Goal: Task Accomplishment & Management: Complete application form

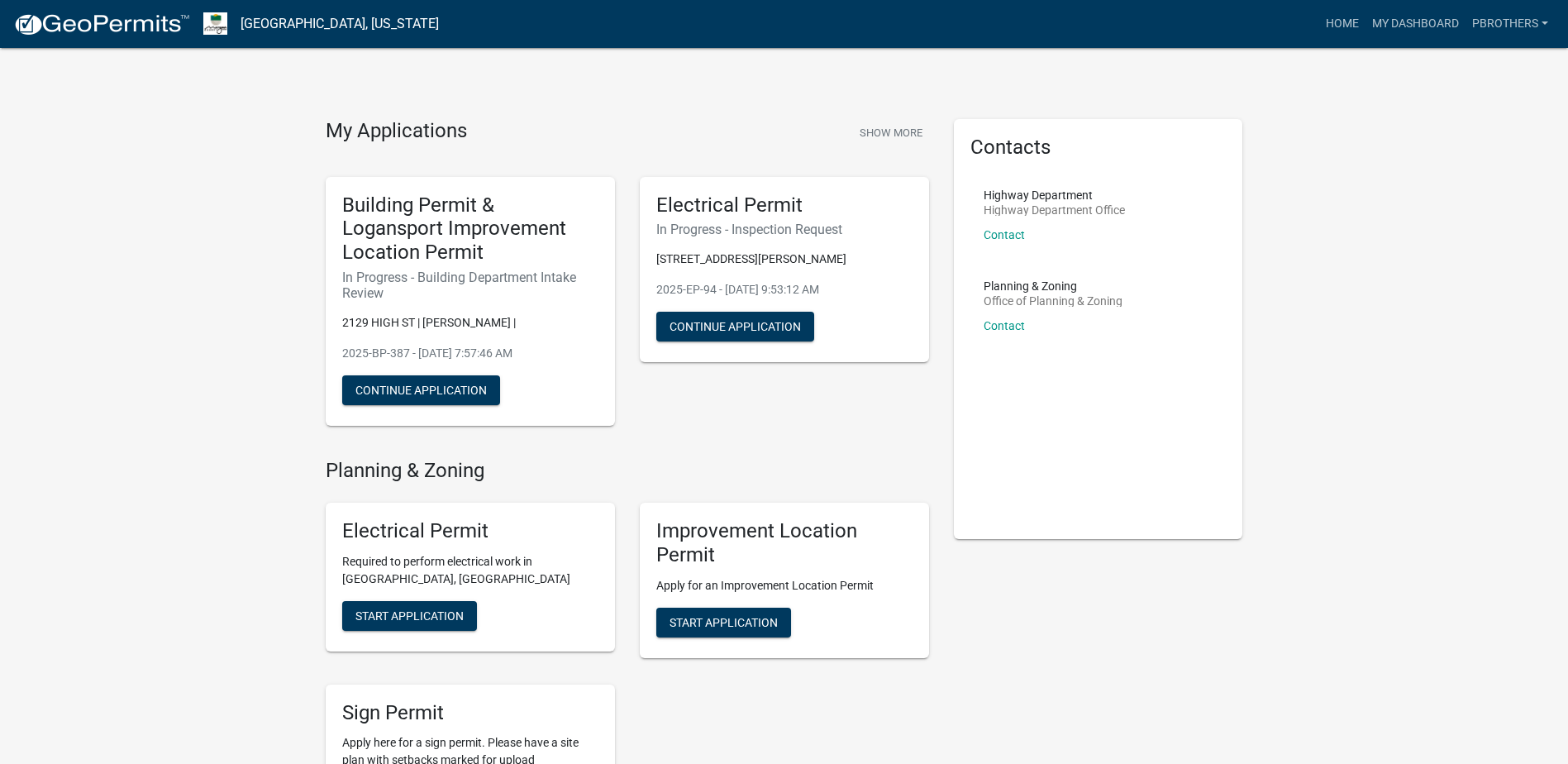
click at [169, 238] on div "My Applications Show More Building Permit & Logansport Improvement Location Per…" at bounding box center [784, 729] width 1568 height 1459
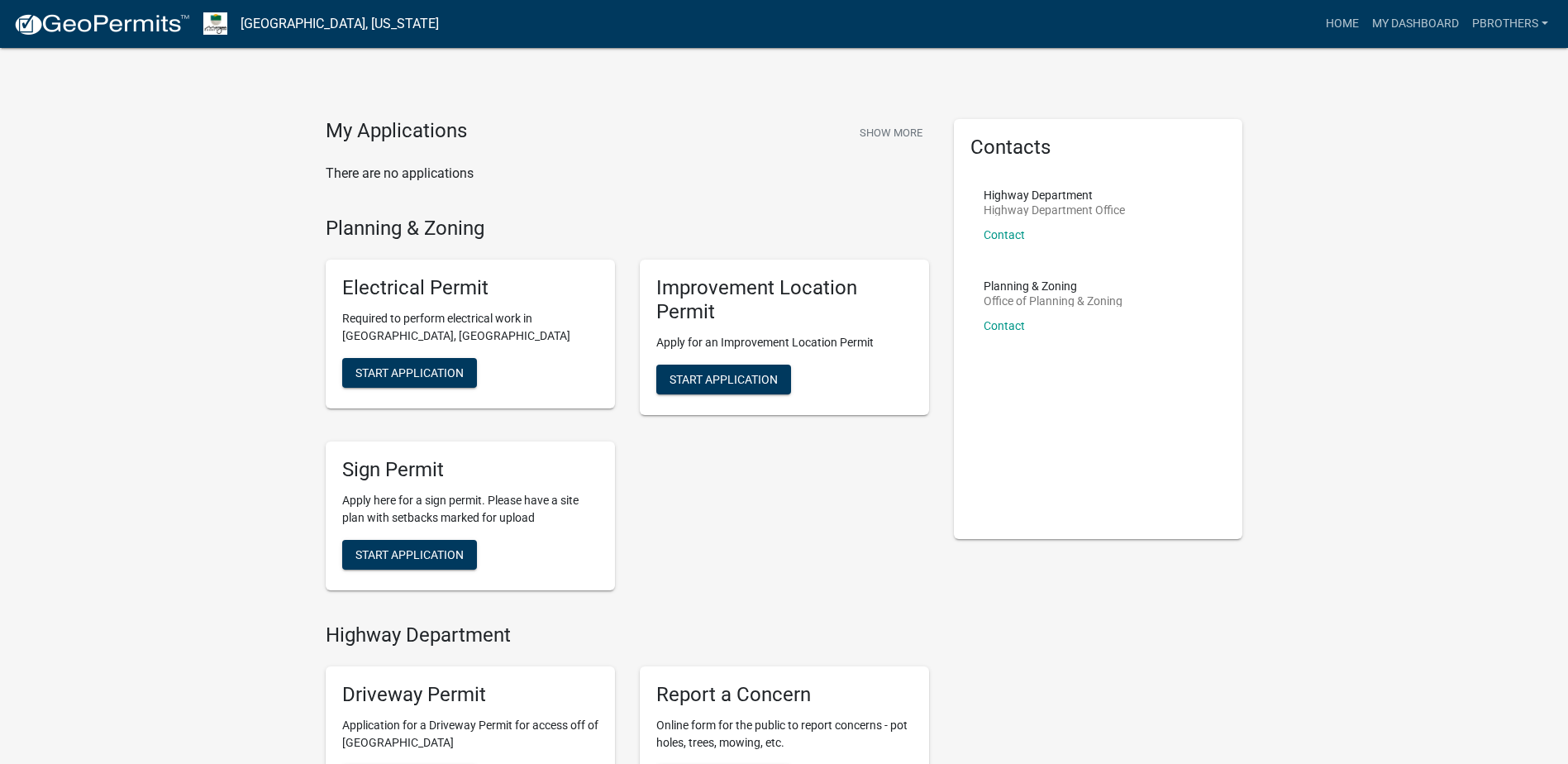
click at [741, 148] on div "My Applications Show More" at bounding box center [628, 135] width 604 height 32
click at [835, 621] on div "Planning & Zoning Electrical Permit Required to perform electrical work in [GEO…" at bounding box center [628, 611] width 604 height 788
click at [423, 366] on span "Start Application" at bounding box center [409, 372] width 108 height 13
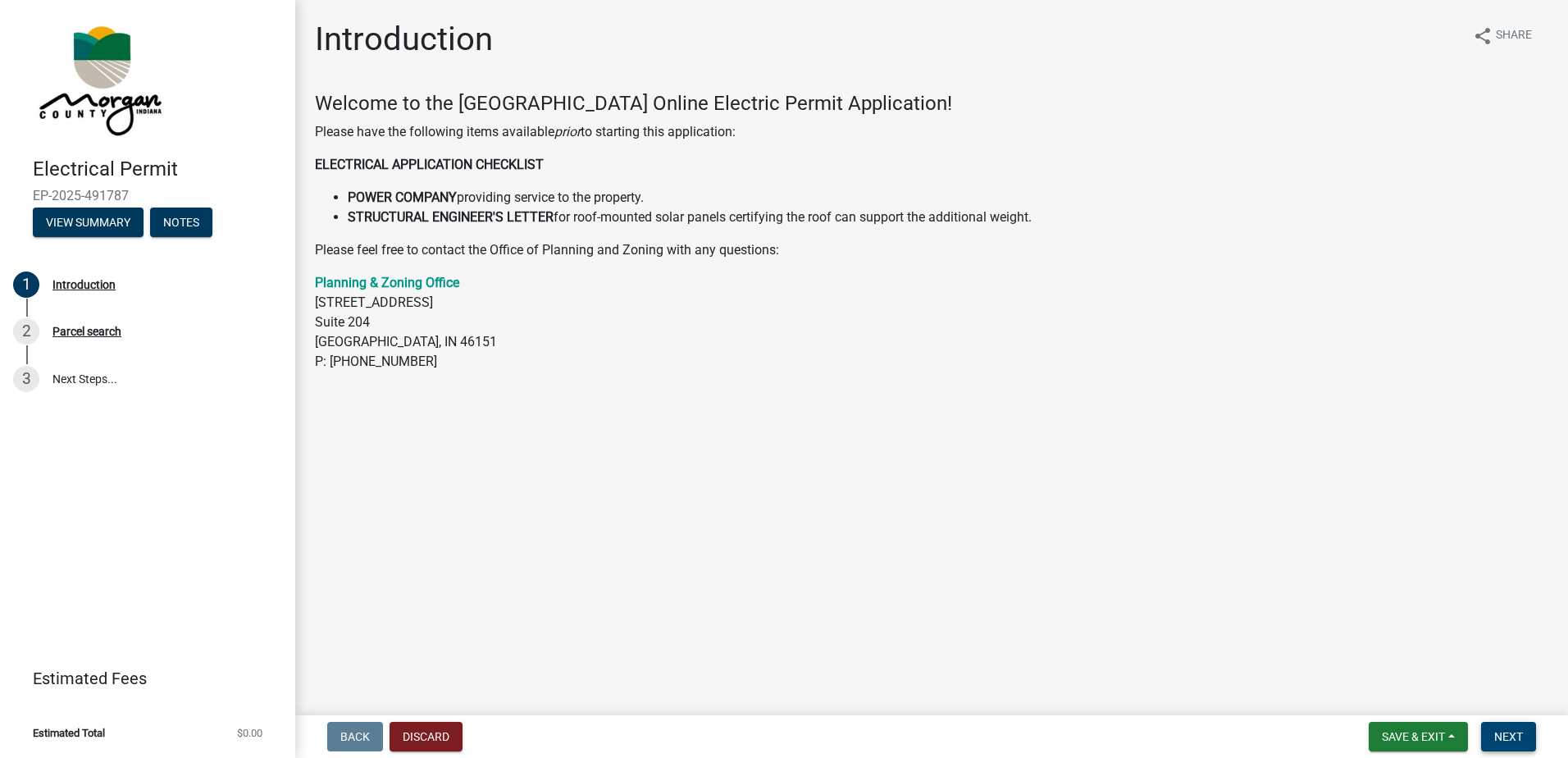
click at [1512, 740] on span "Next" at bounding box center [1507, 735] width 28 height 13
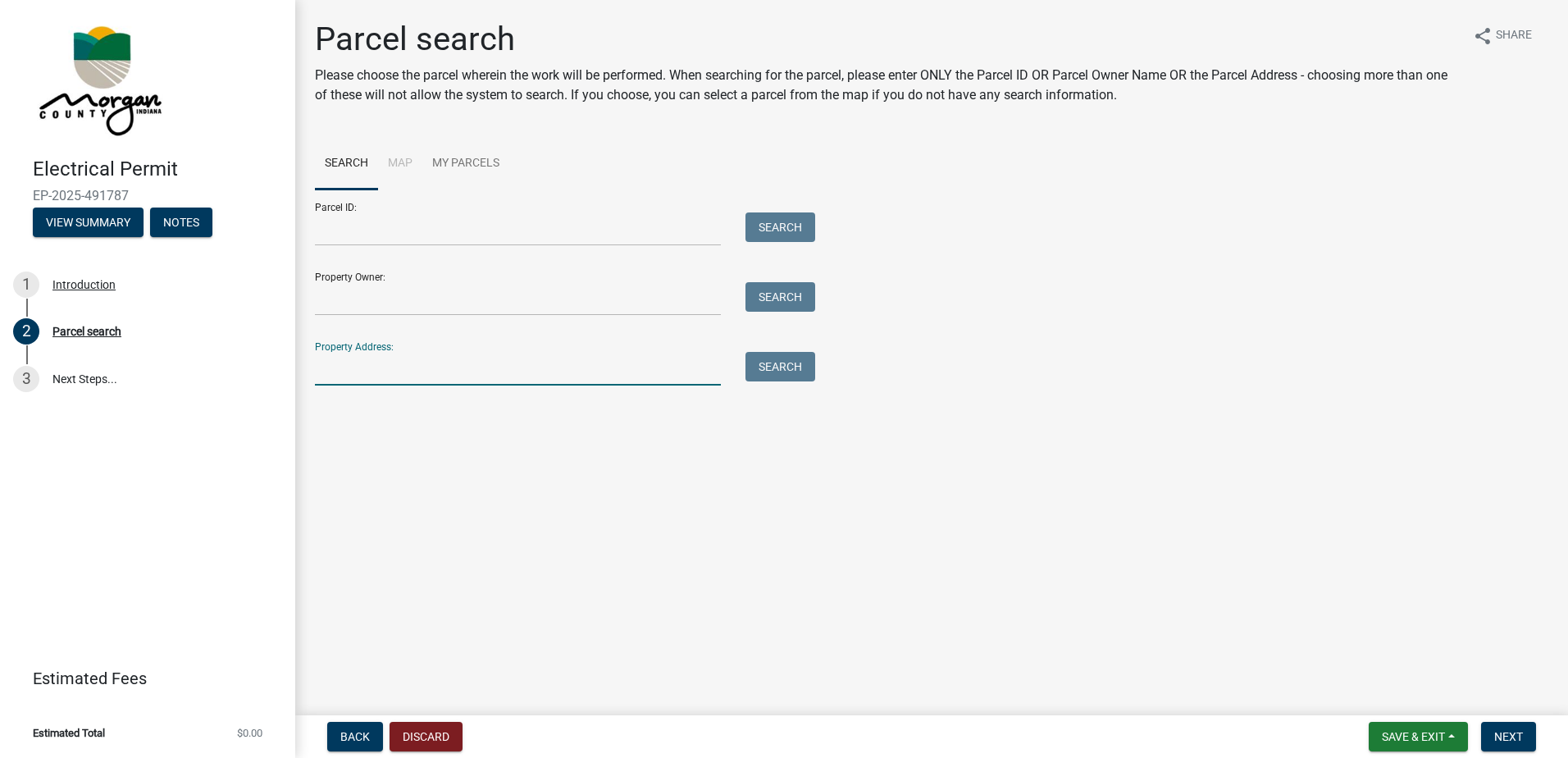
click at [390, 361] on input "Property Address:" at bounding box center [517, 368] width 406 height 33
type input "[STREET_ADDRESS][PERSON_NAME]"
click at [783, 375] on button "Search" at bounding box center [780, 366] width 70 height 29
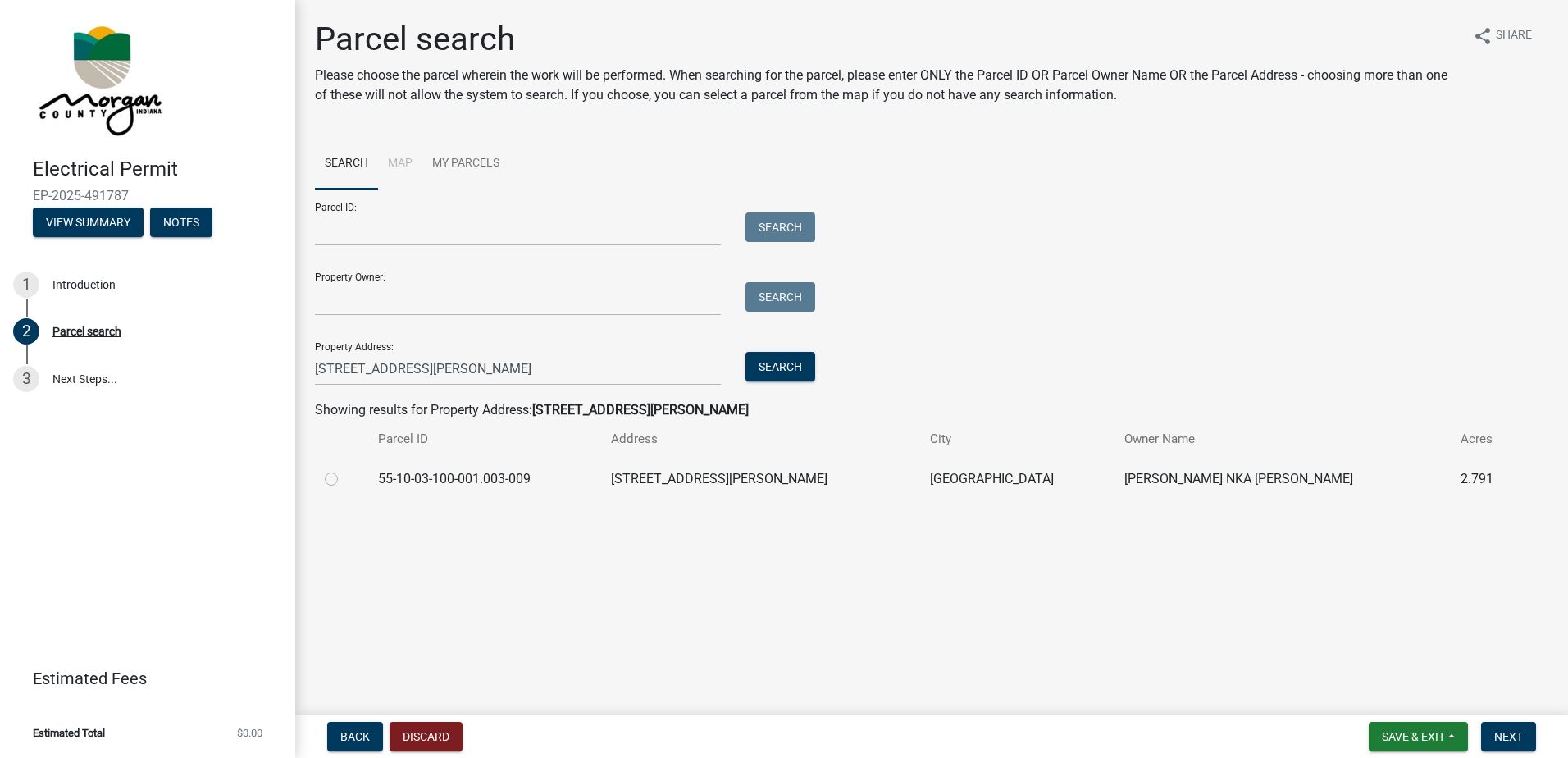
click at [331, 489] on td at bounding box center [342, 478] width 53 height 40
click at [345, 469] on label at bounding box center [345, 469] width 0 height 0
click at [345, 479] on input "radio" at bounding box center [350, 474] width 11 height 11
radio input "true"
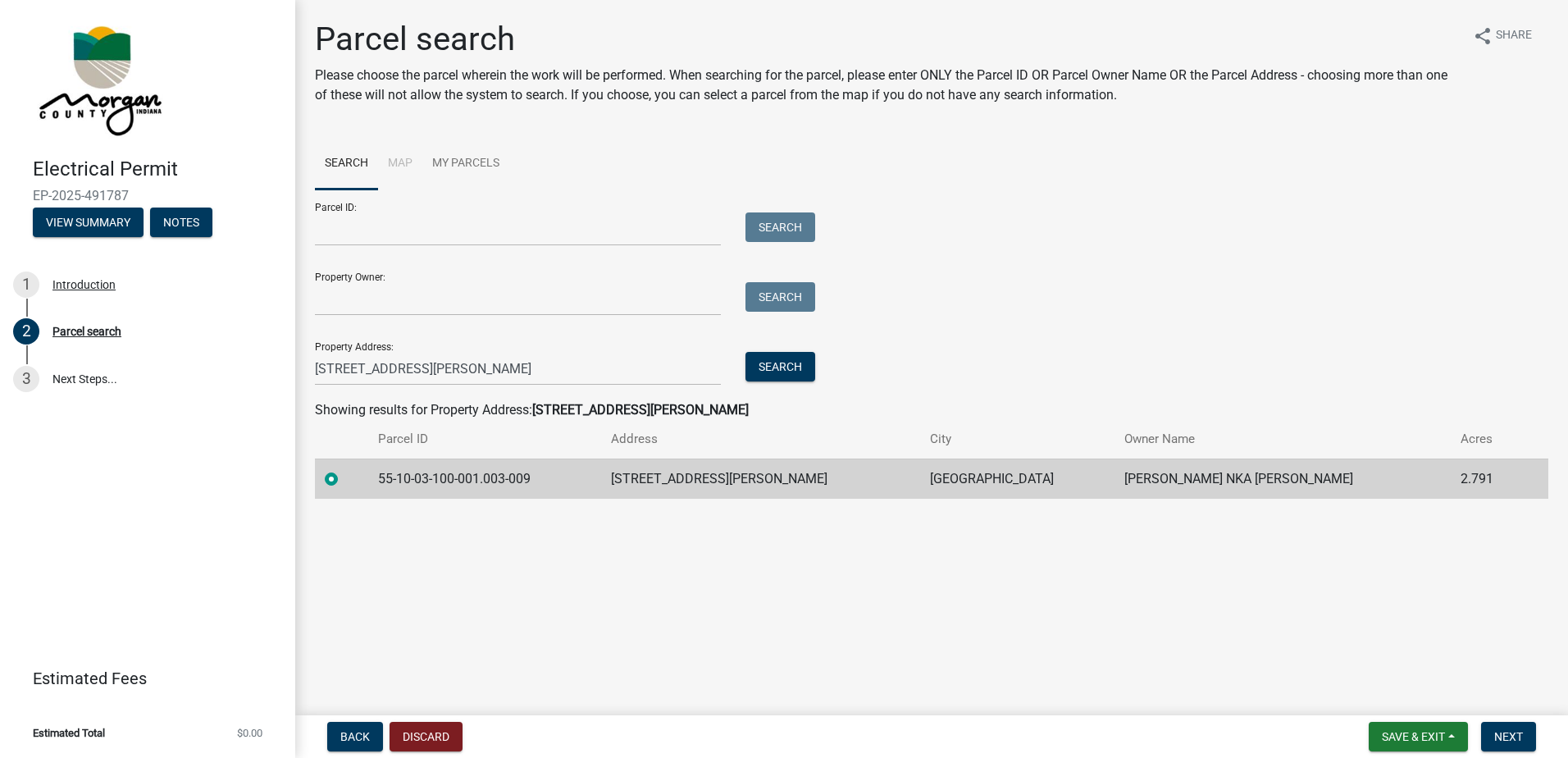
click at [486, 598] on main "Parcel search Please choose the parcel wherein the work will be performed. When…" at bounding box center [932, 353] width 1272 height 708
click at [1502, 739] on span "Next" at bounding box center [1507, 735] width 28 height 13
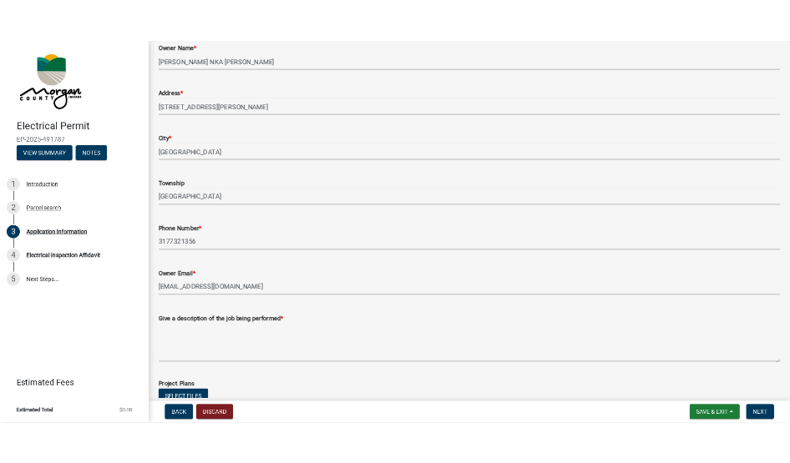
scroll to position [334, 0]
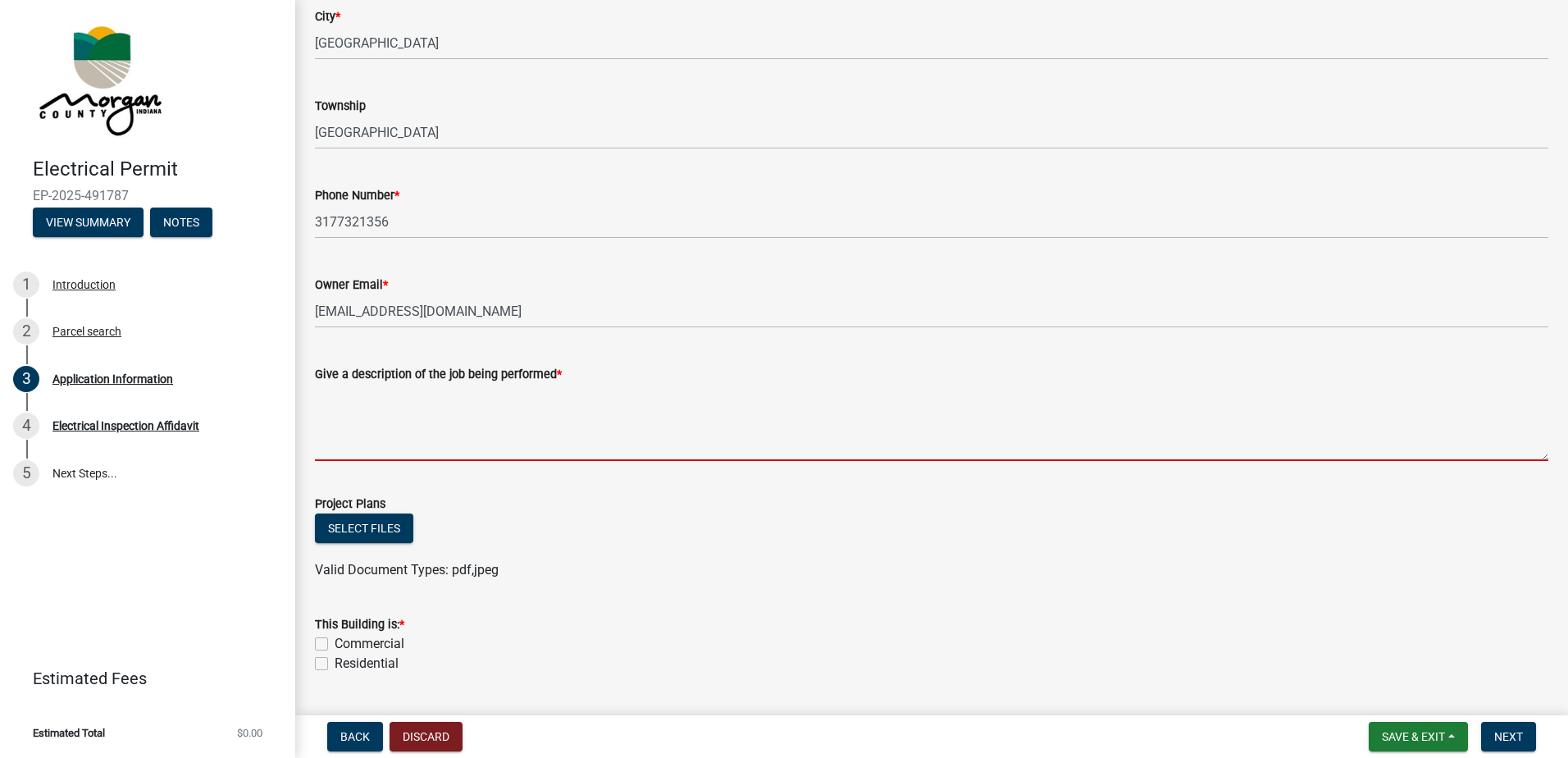
click at [430, 429] on textarea "Give a description of the job being performed *" at bounding box center [932, 422] width 1233 height 77
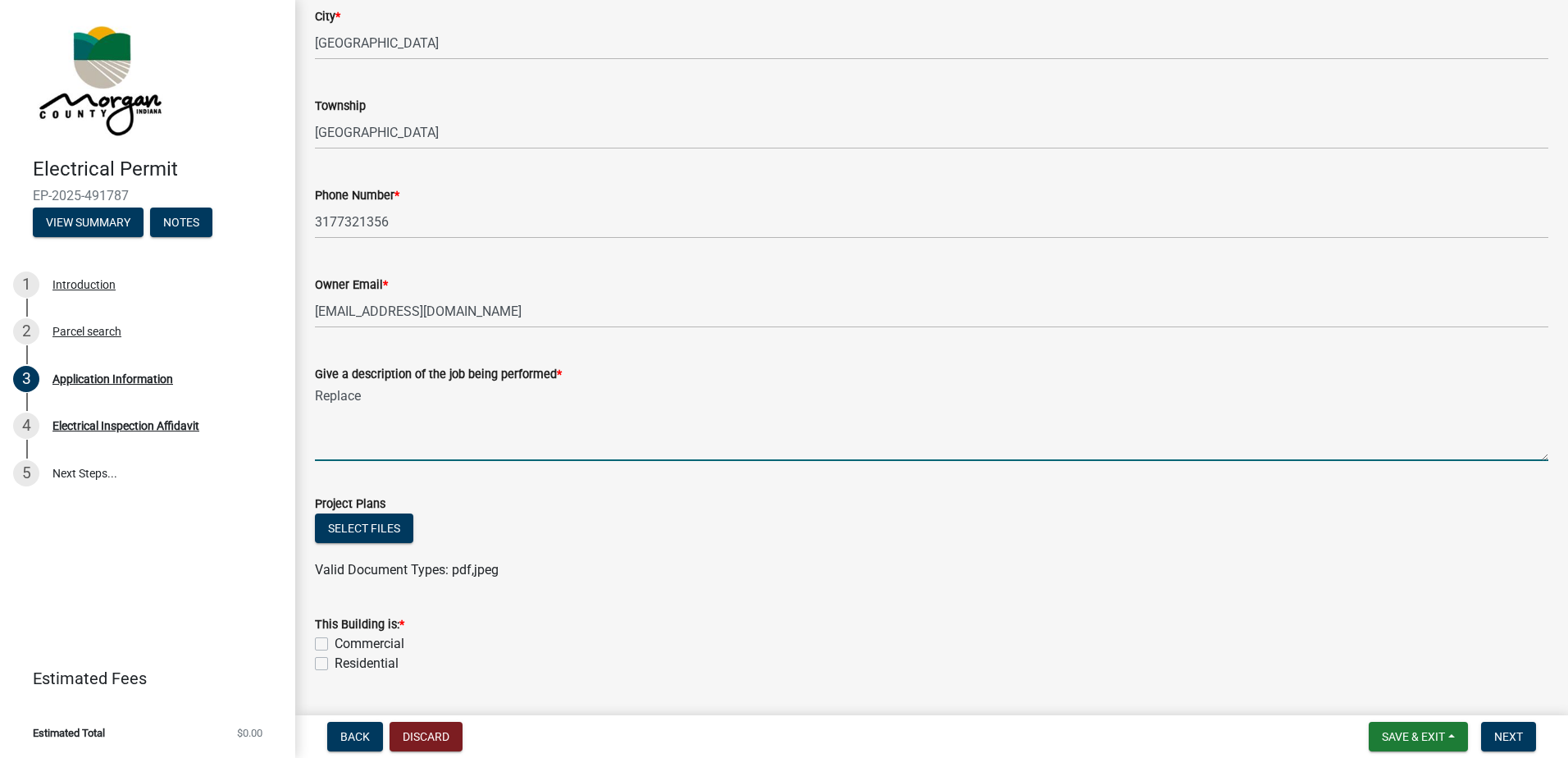
type textarea "Replace"
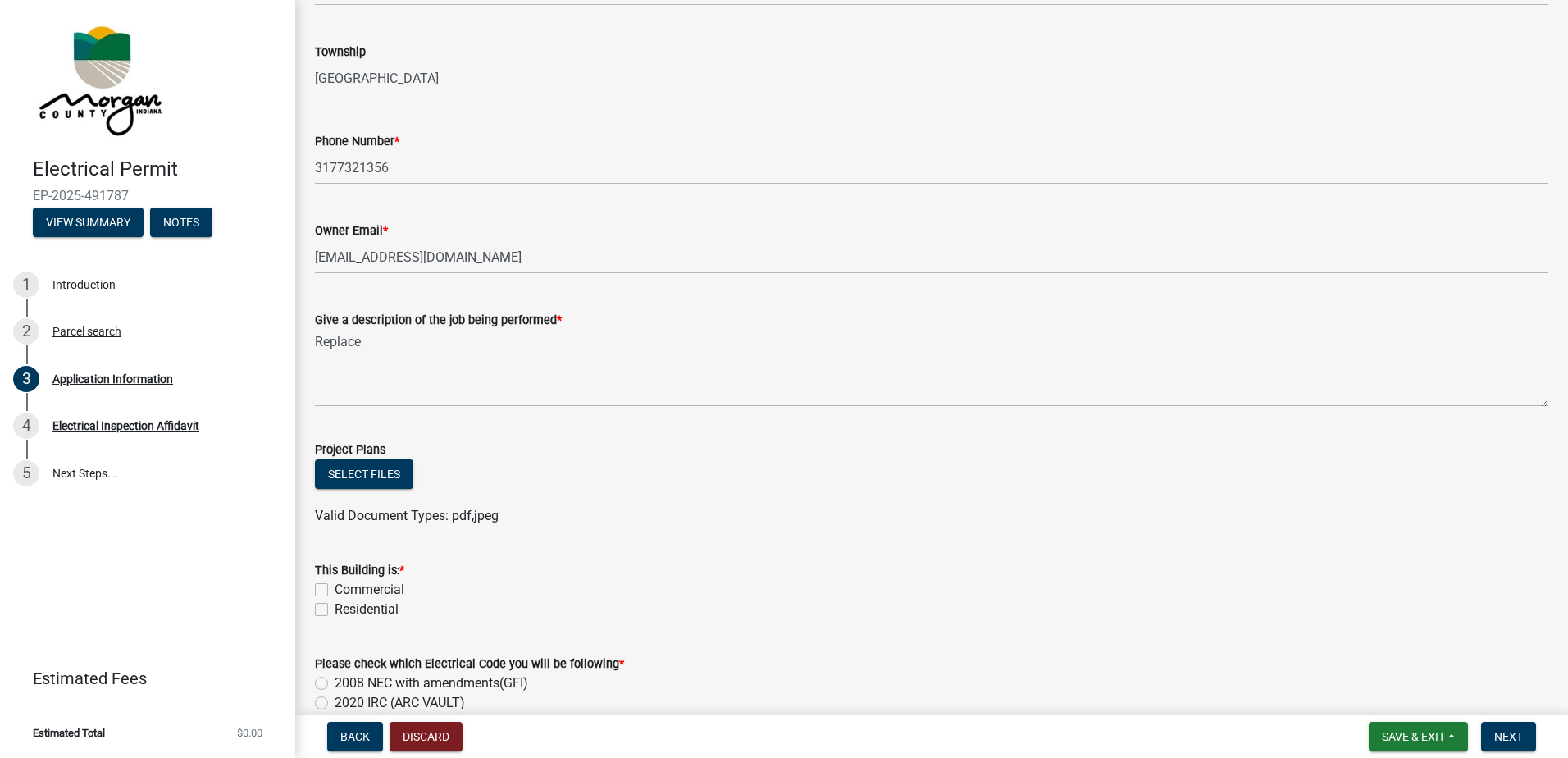
scroll to position [574, 0]
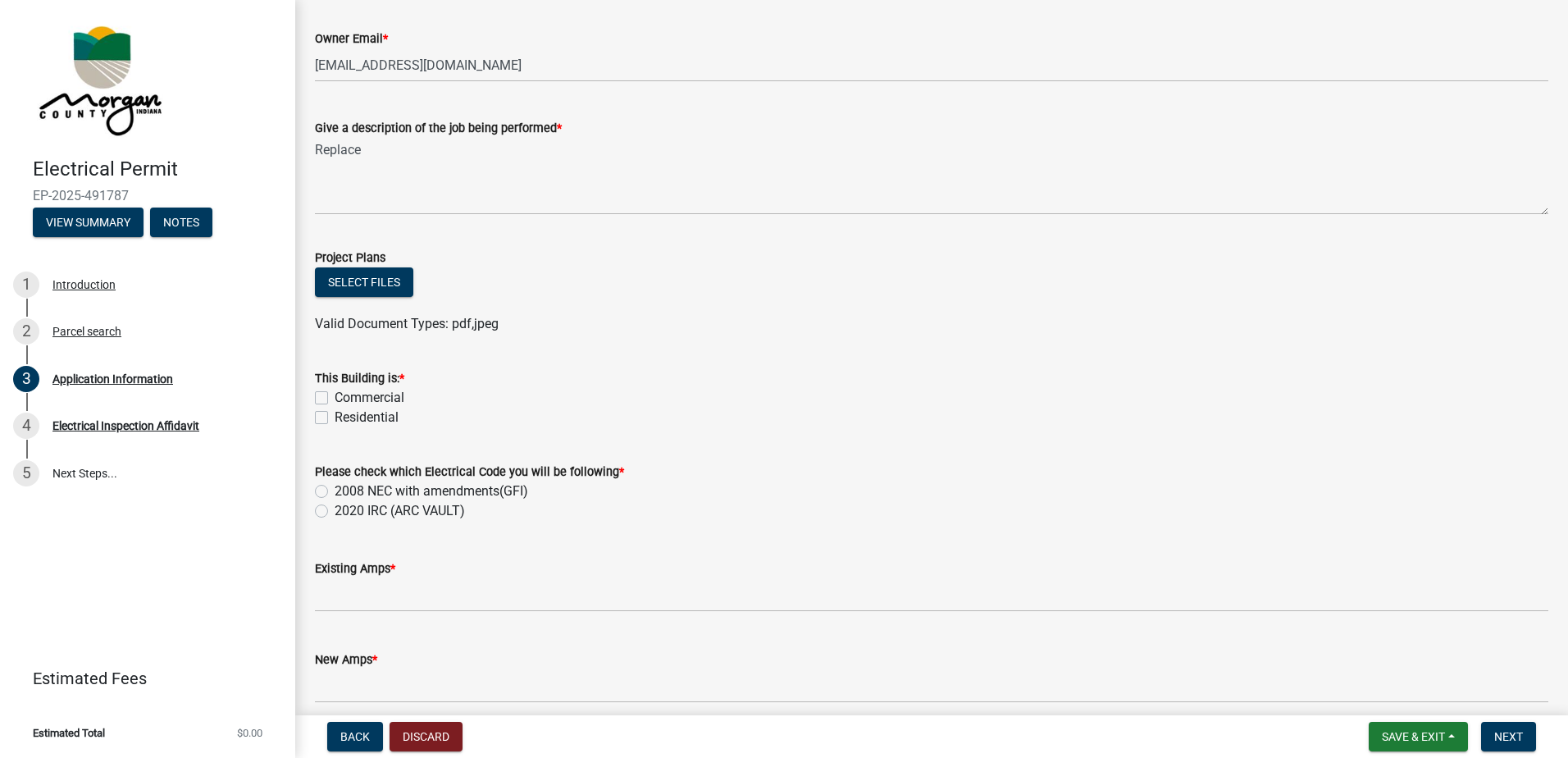
click at [335, 419] on label "Residential" at bounding box center [366, 417] width 64 height 20
click at [335, 418] on input "Residential" at bounding box center [340, 412] width 11 height 11
checkbox input "true"
checkbox input "false"
checkbox input "true"
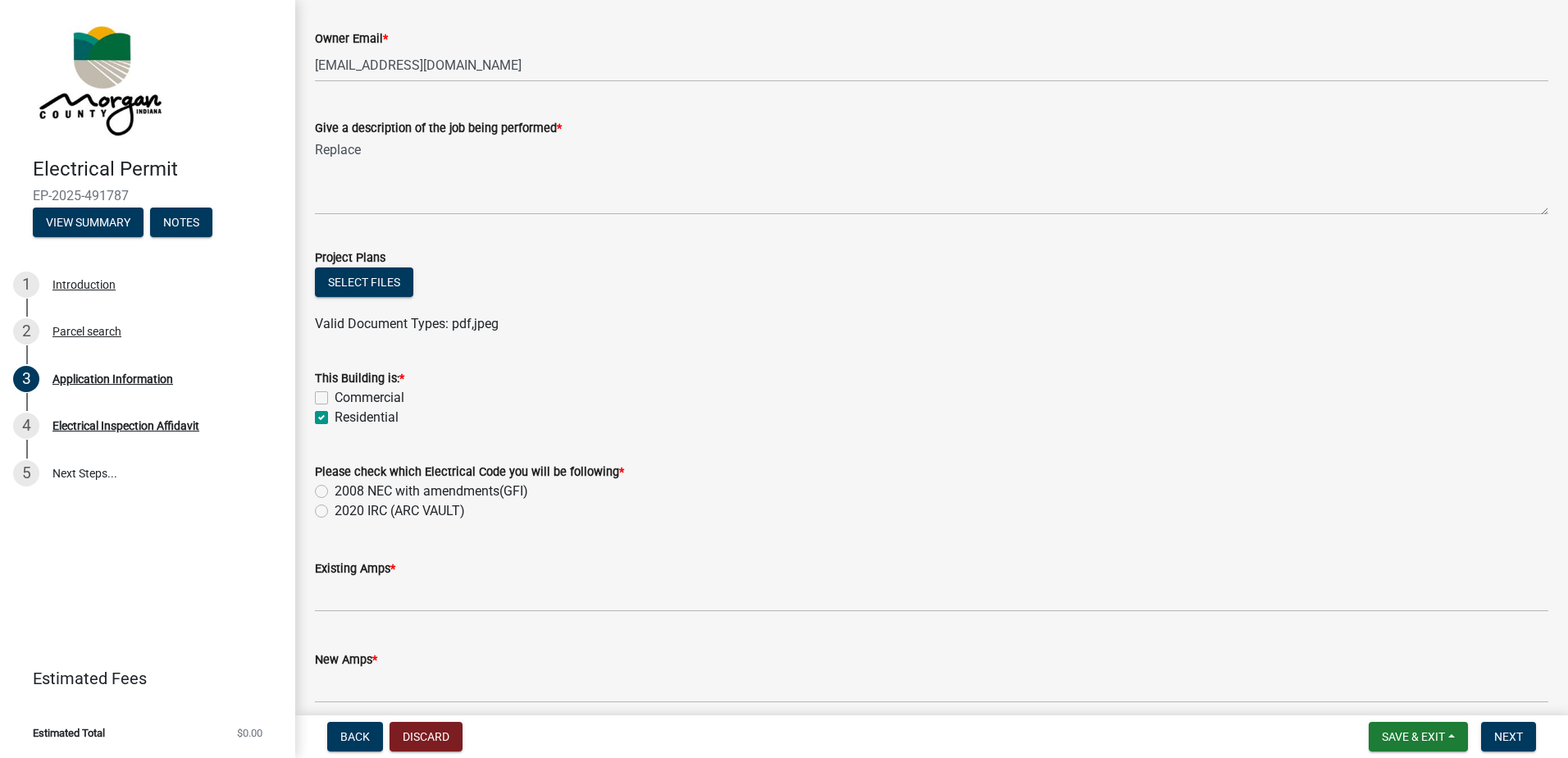
click at [345, 493] on label "2008 NEC with amendments(GFI)" at bounding box center [431, 491] width 193 height 20
click at [345, 492] on input "2008 NEC with amendments(GFI)" at bounding box center [340, 486] width 11 height 11
radio input "true"
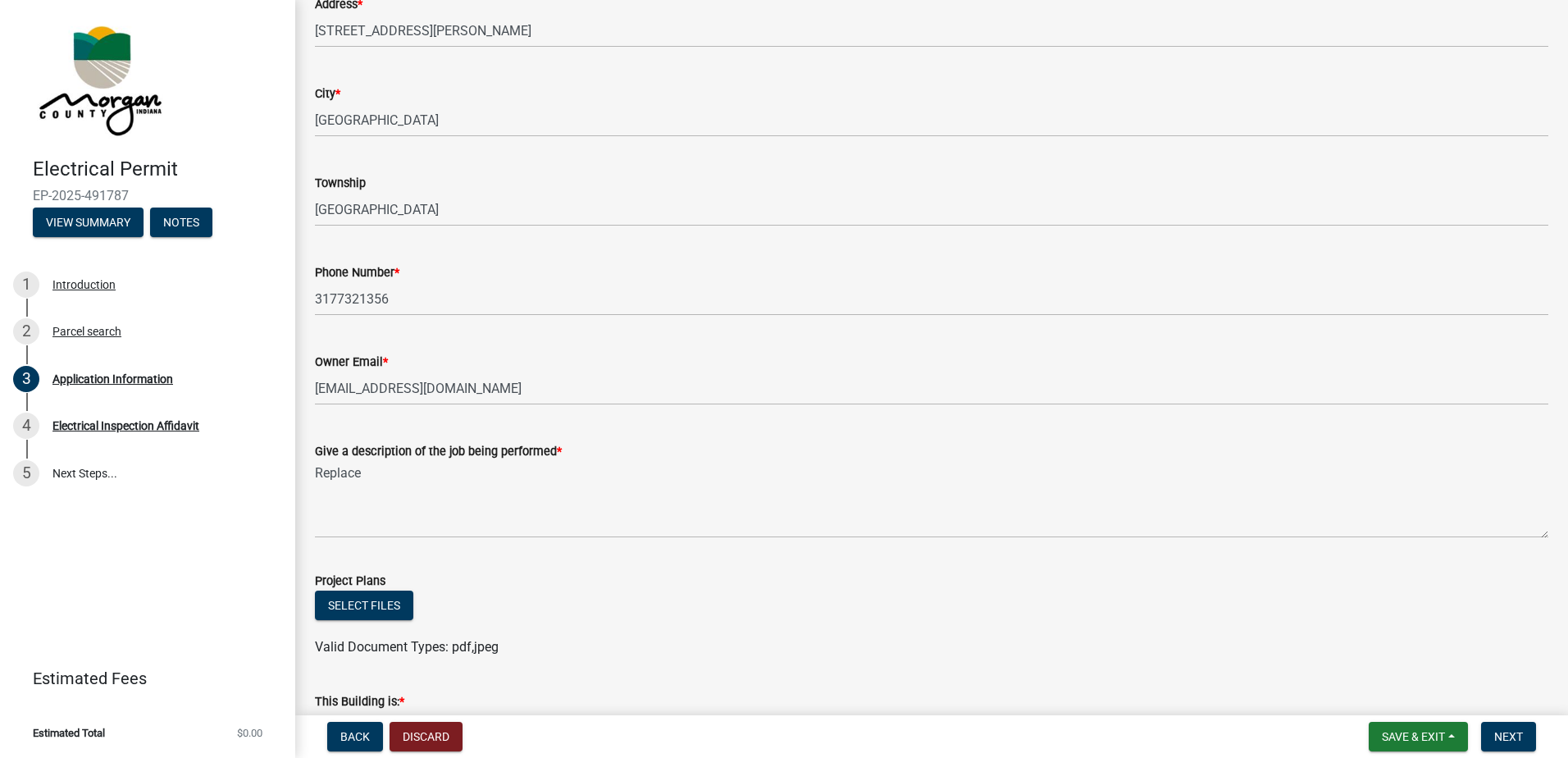
scroll to position [246, 0]
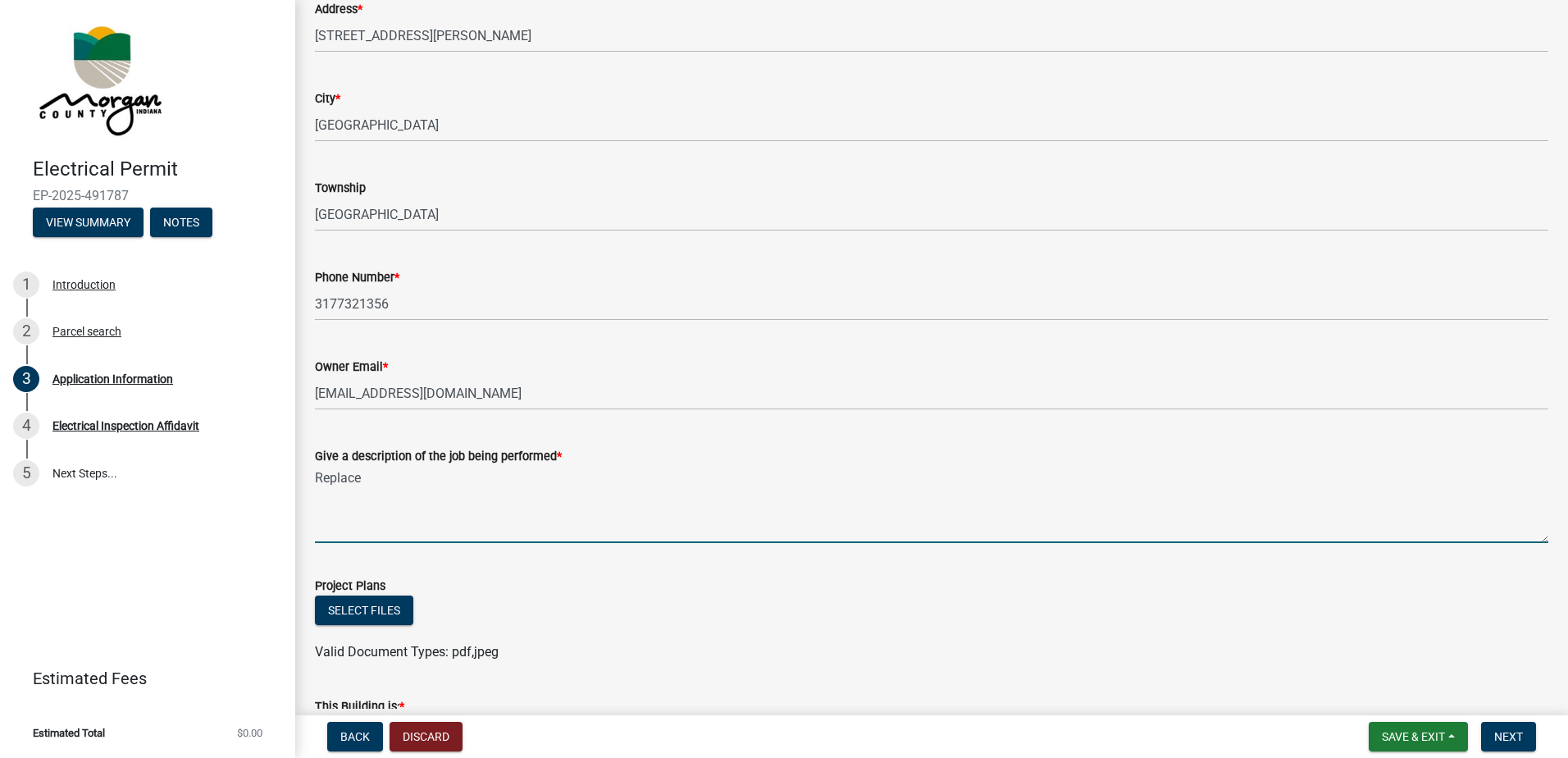
click at [541, 504] on textarea "Replace" at bounding box center [932, 504] width 1233 height 77
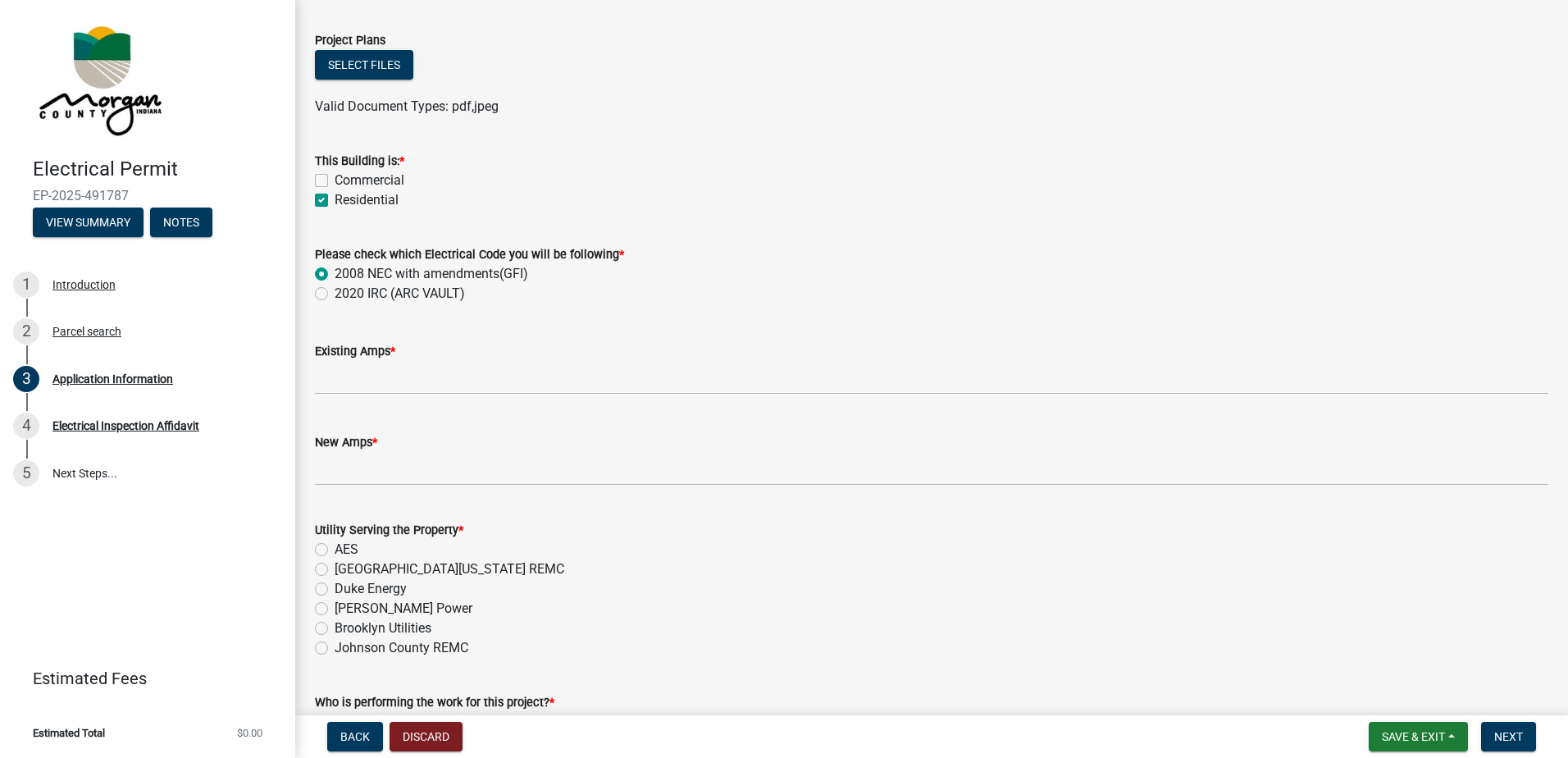
scroll to position [820, 0]
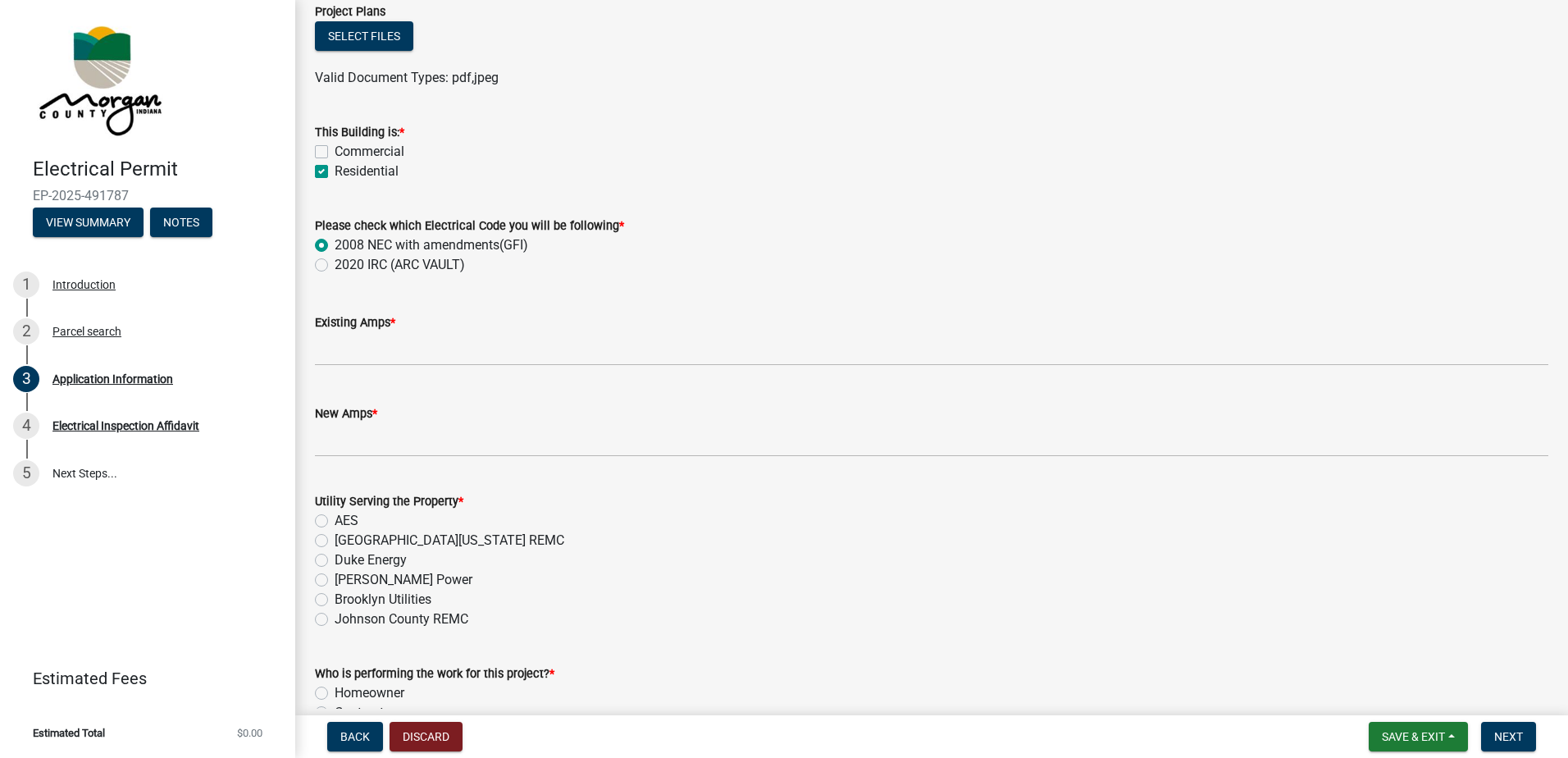
type textarea "Replace 200 amp panel"
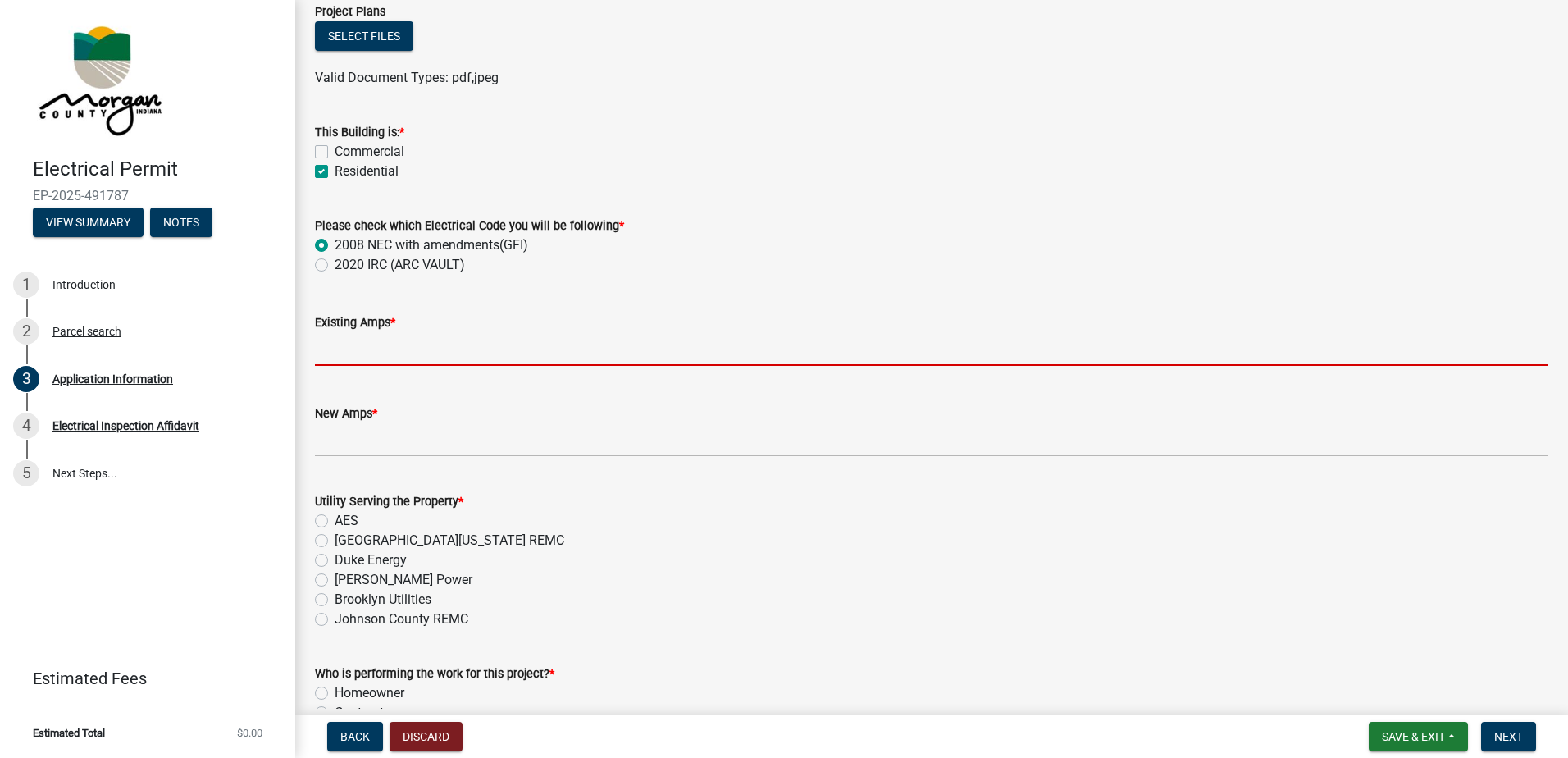
click at [429, 352] on input "text" at bounding box center [932, 349] width 1233 height 33
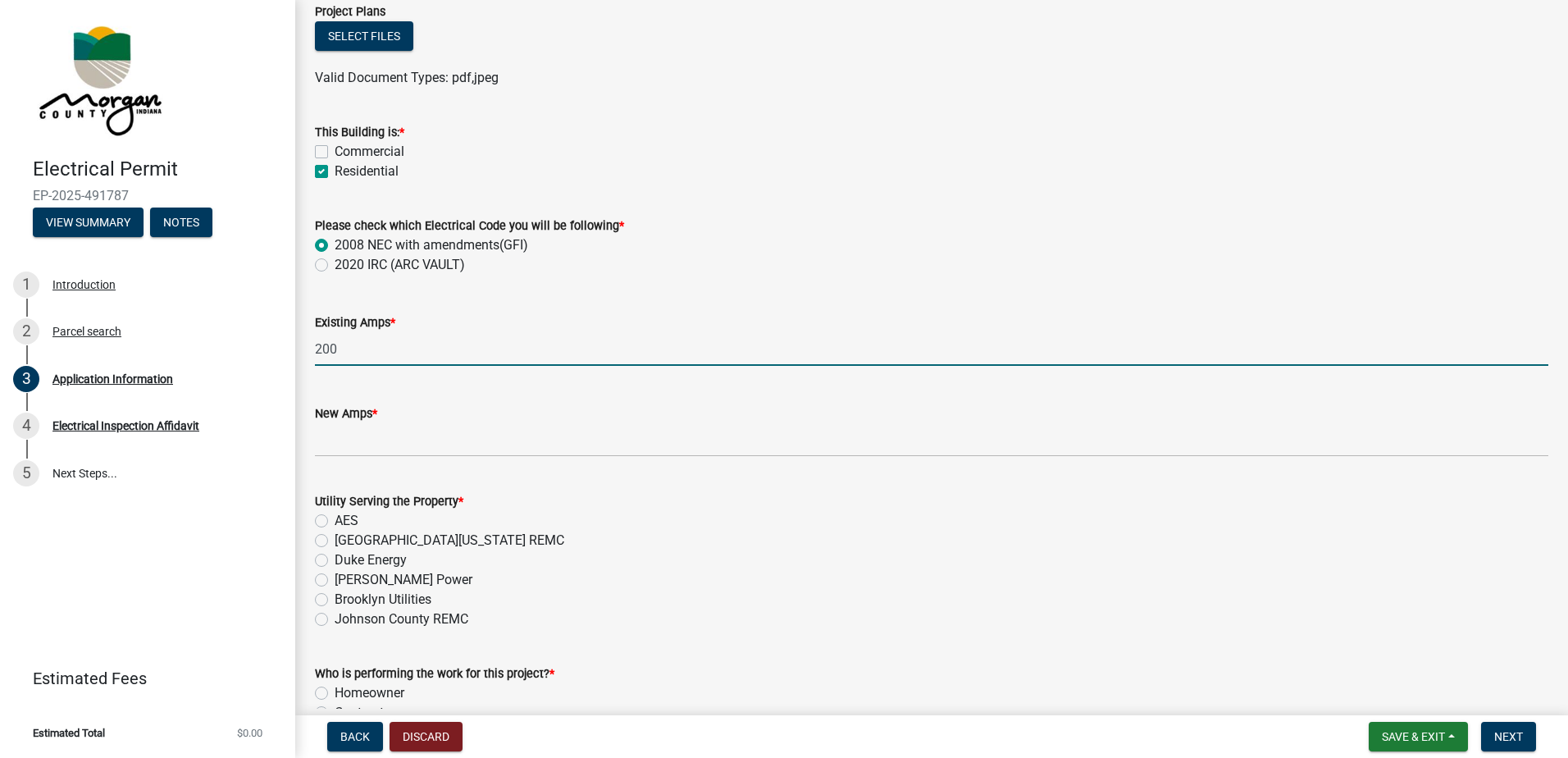
type input "200"
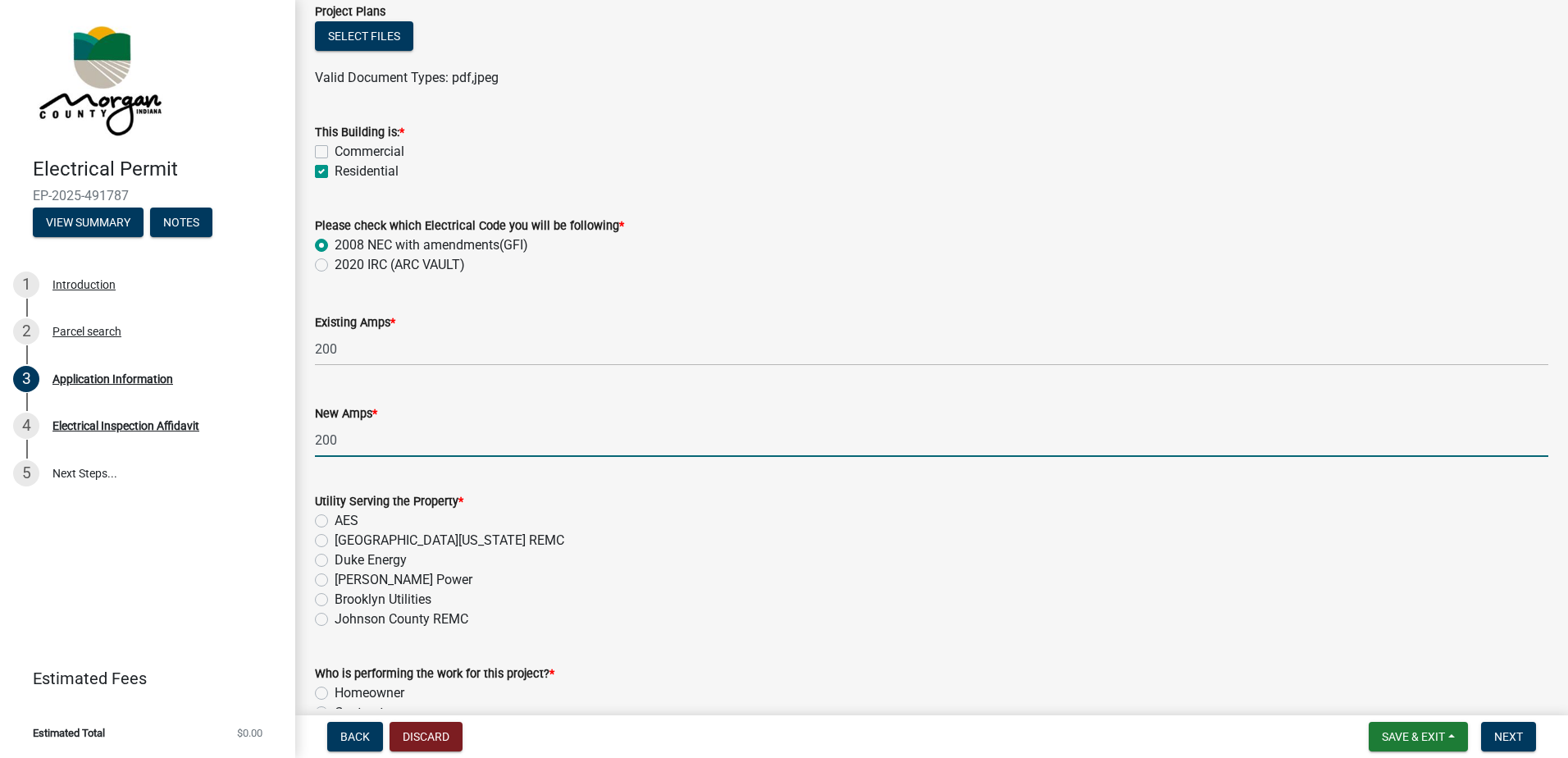
type input "200"
click at [589, 641] on wm-data-entity-input "Utility Serving the Property * AES [GEOGRAPHIC_DATA][US_STATE] REMC Duke Energy…" at bounding box center [932, 557] width 1233 height 172
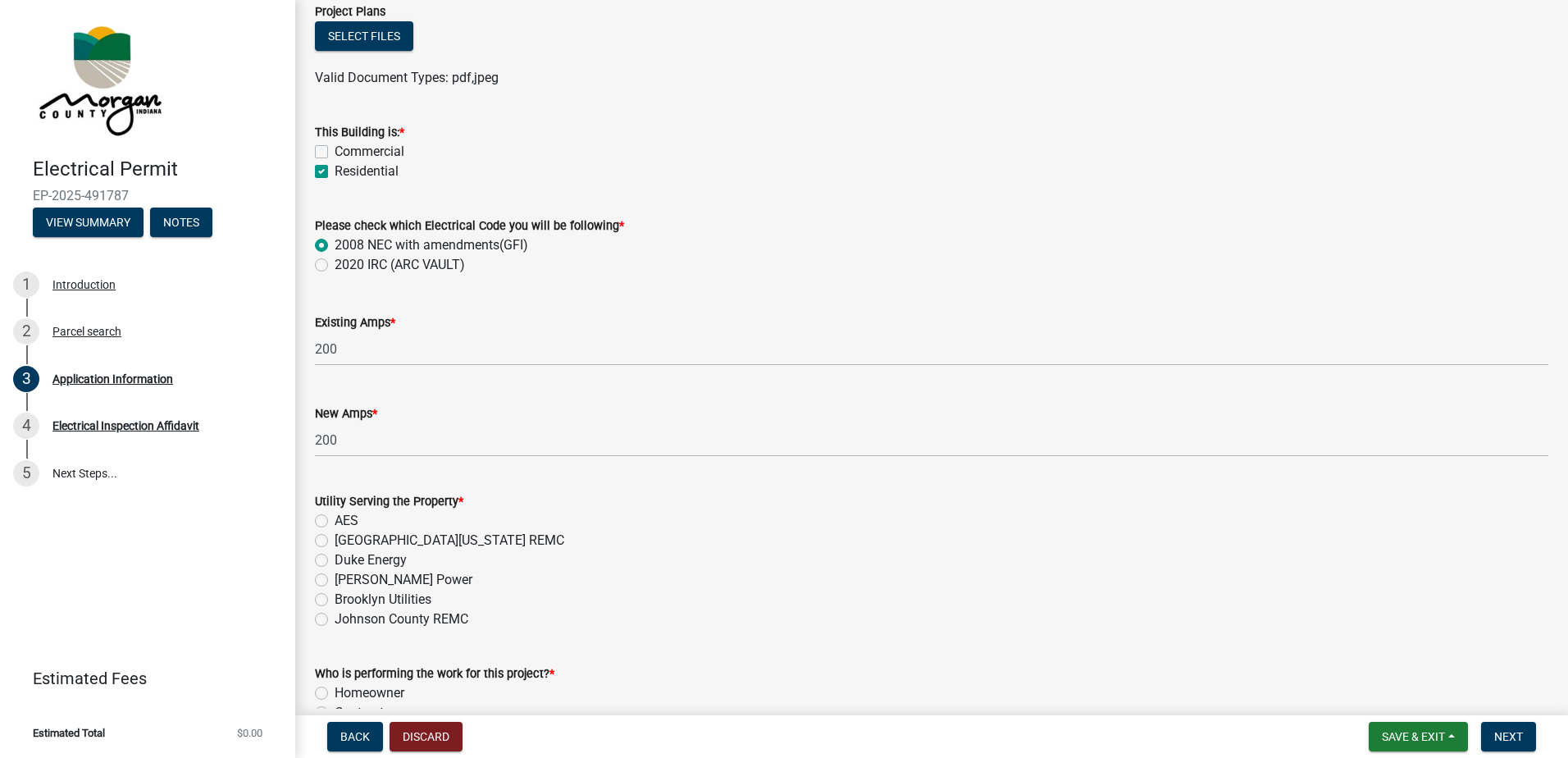
click at [335, 516] on label "AES" at bounding box center [347, 520] width 24 height 20
click at [335, 516] on input "AES" at bounding box center [340, 515] width 11 height 11
radio input "true"
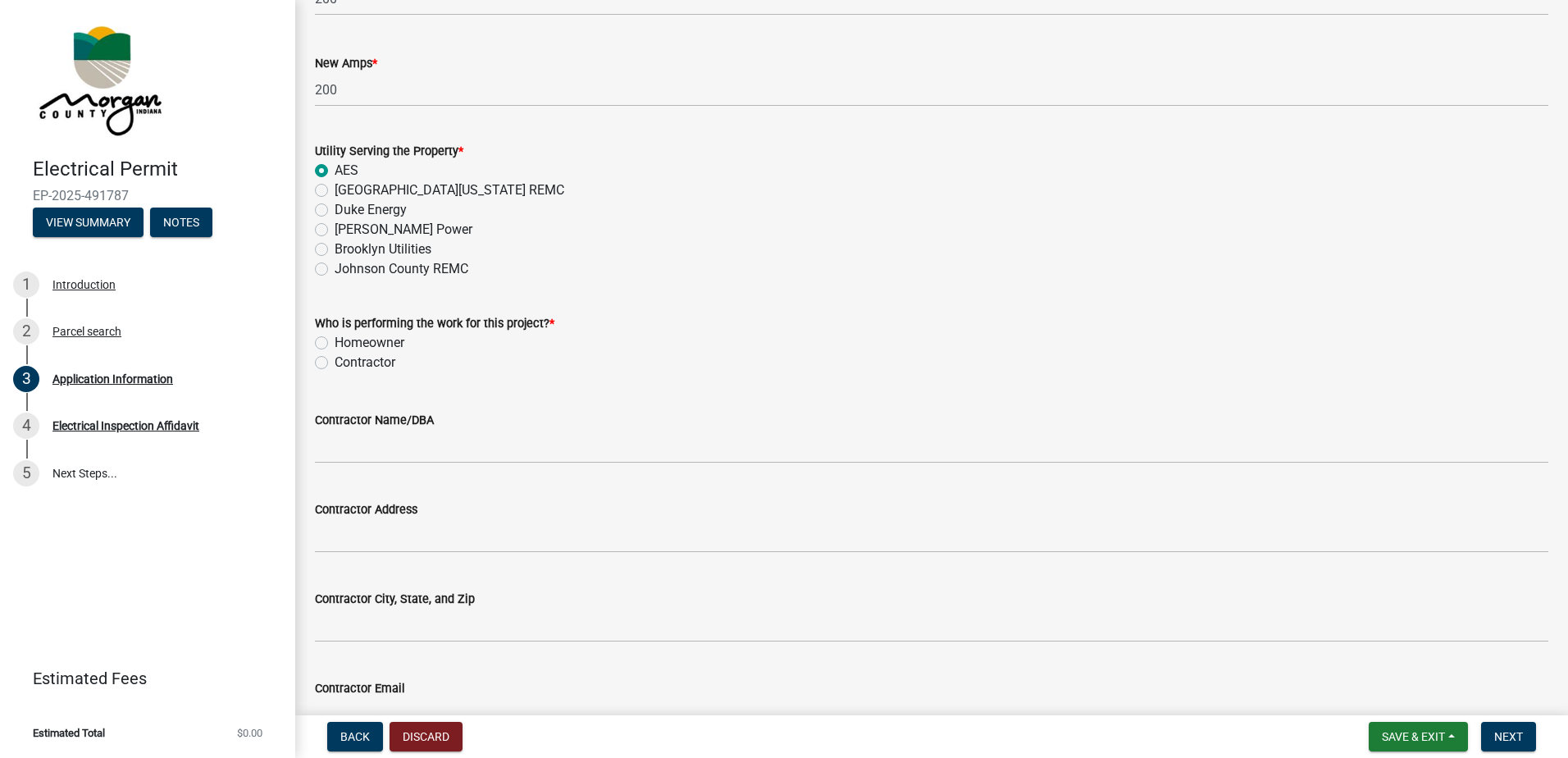
scroll to position [1230, 0]
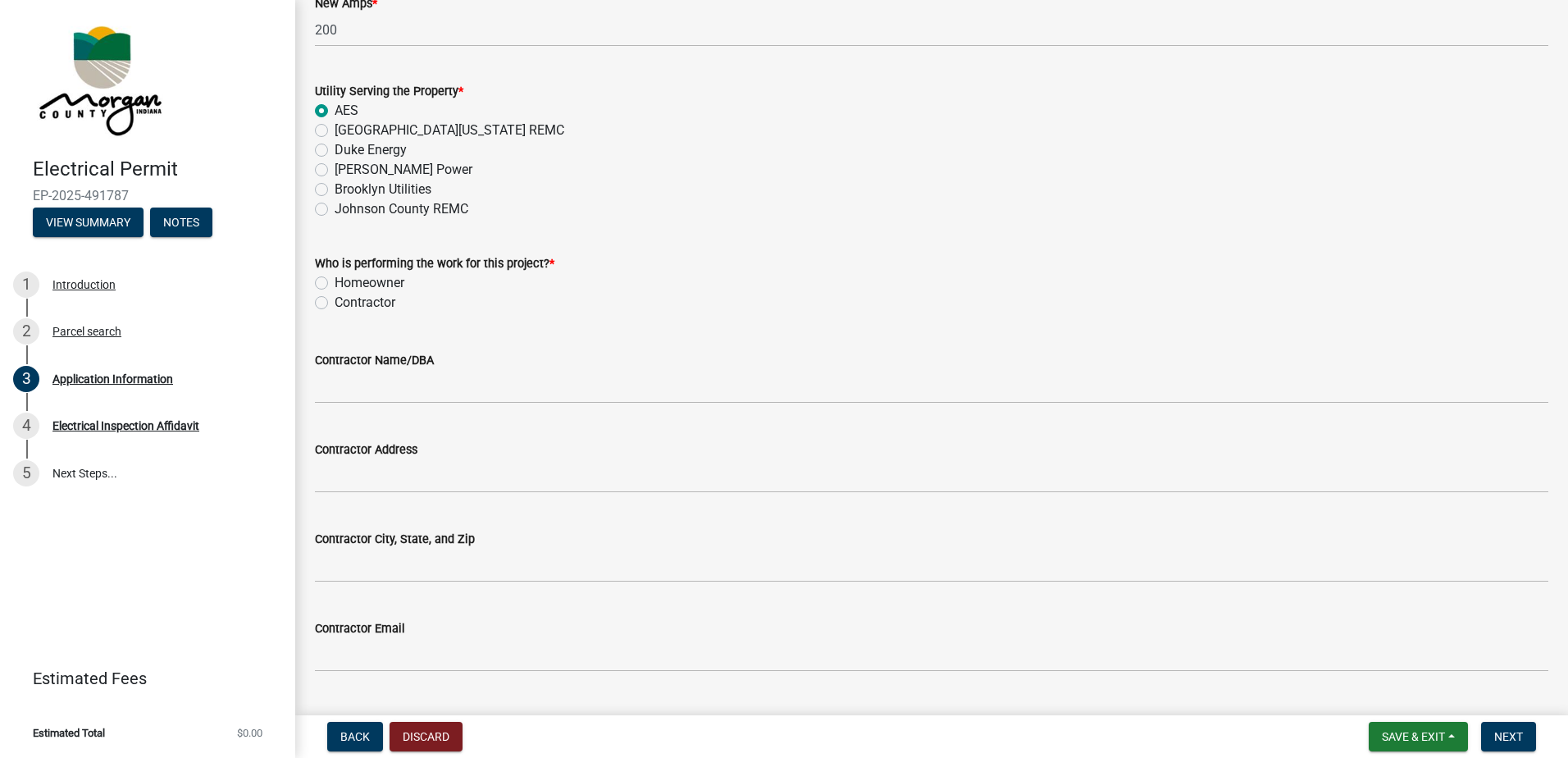
click at [335, 298] on label "Contractor" at bounding box center [365, 302] width 61 height 20
click at [335, 298] on input "Contractor" at bounding box center [340, 298] width 11 height 11
radio input "true"
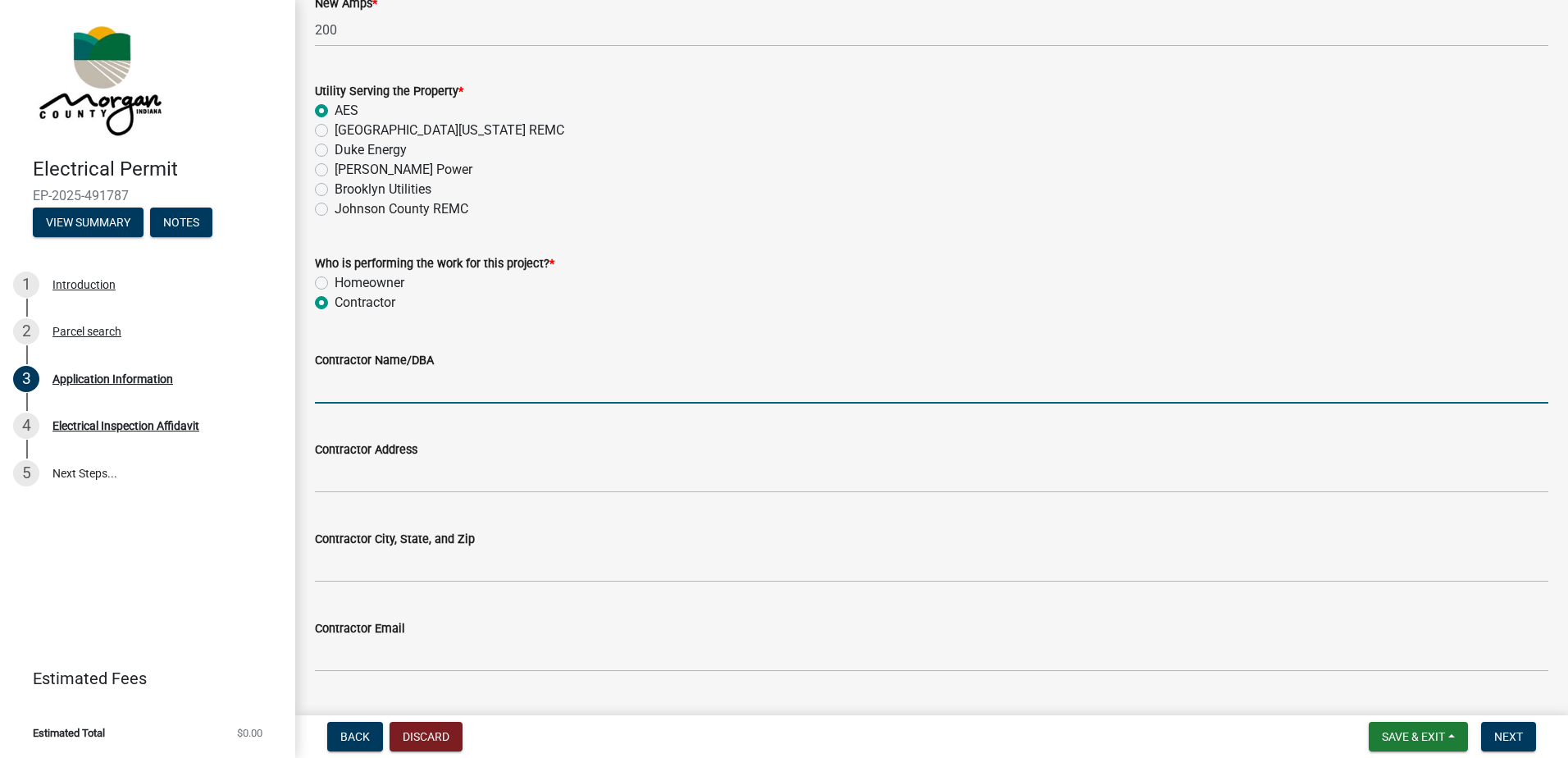
click at [464, 384] on input "Contractor Name/DBA" at bounding box center [932, 387] width 1233 height 33
type input "[PERSON_NAME] Brothers"
click at [460, 500] on wm-data-entity-input "Contractor Address" at bounding box center [932, 460] width 1233 height 89
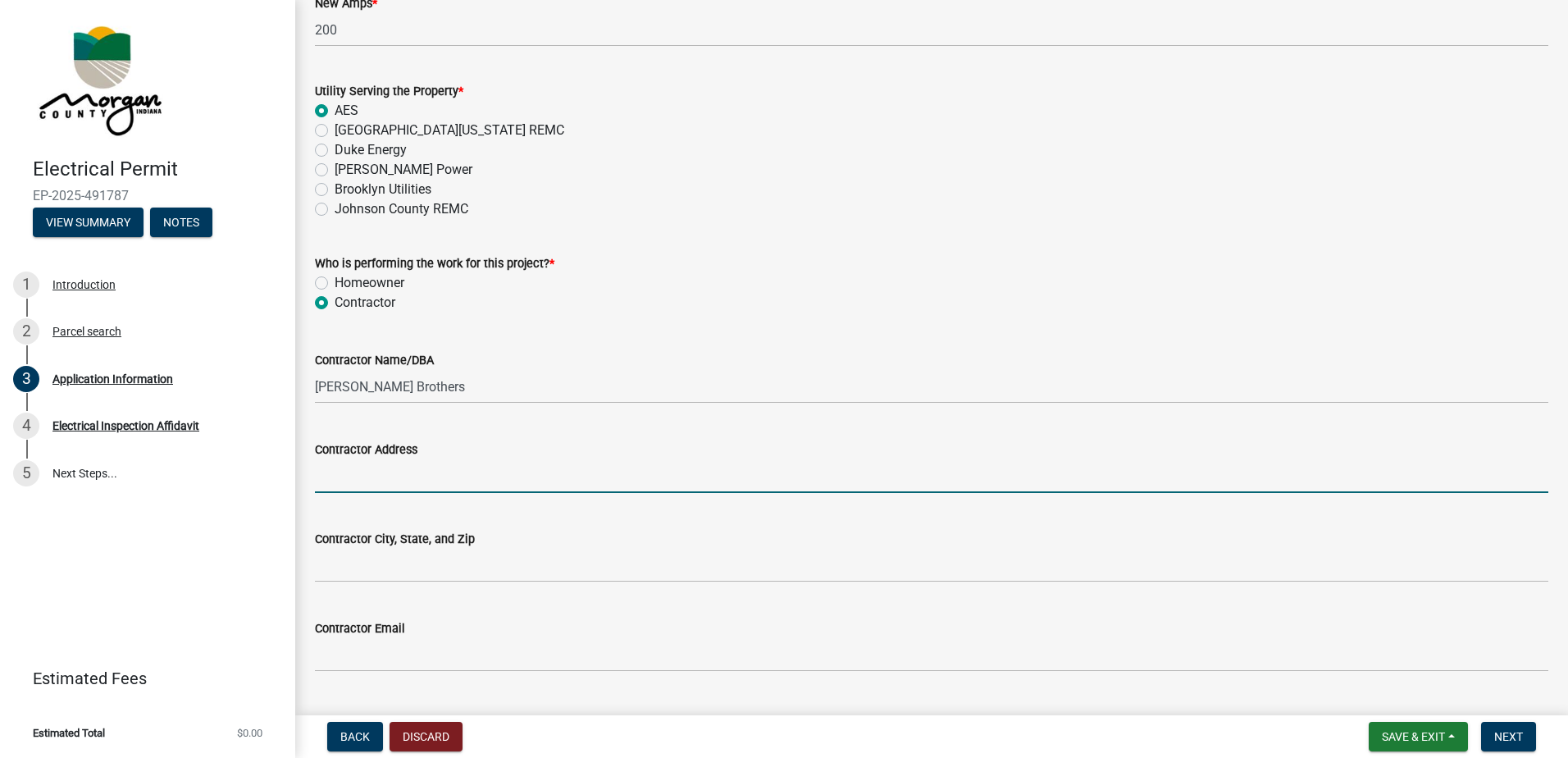
drag, startPoint x: 453, startPoint y: 480, endPoint x: 479, endPoint y: 477, distance: 26.2
click at [453, 480] on input "Contractor Address" at bounding box center [932, 476] width 1233 height 33
type input "[STREET_ADDRESS]"
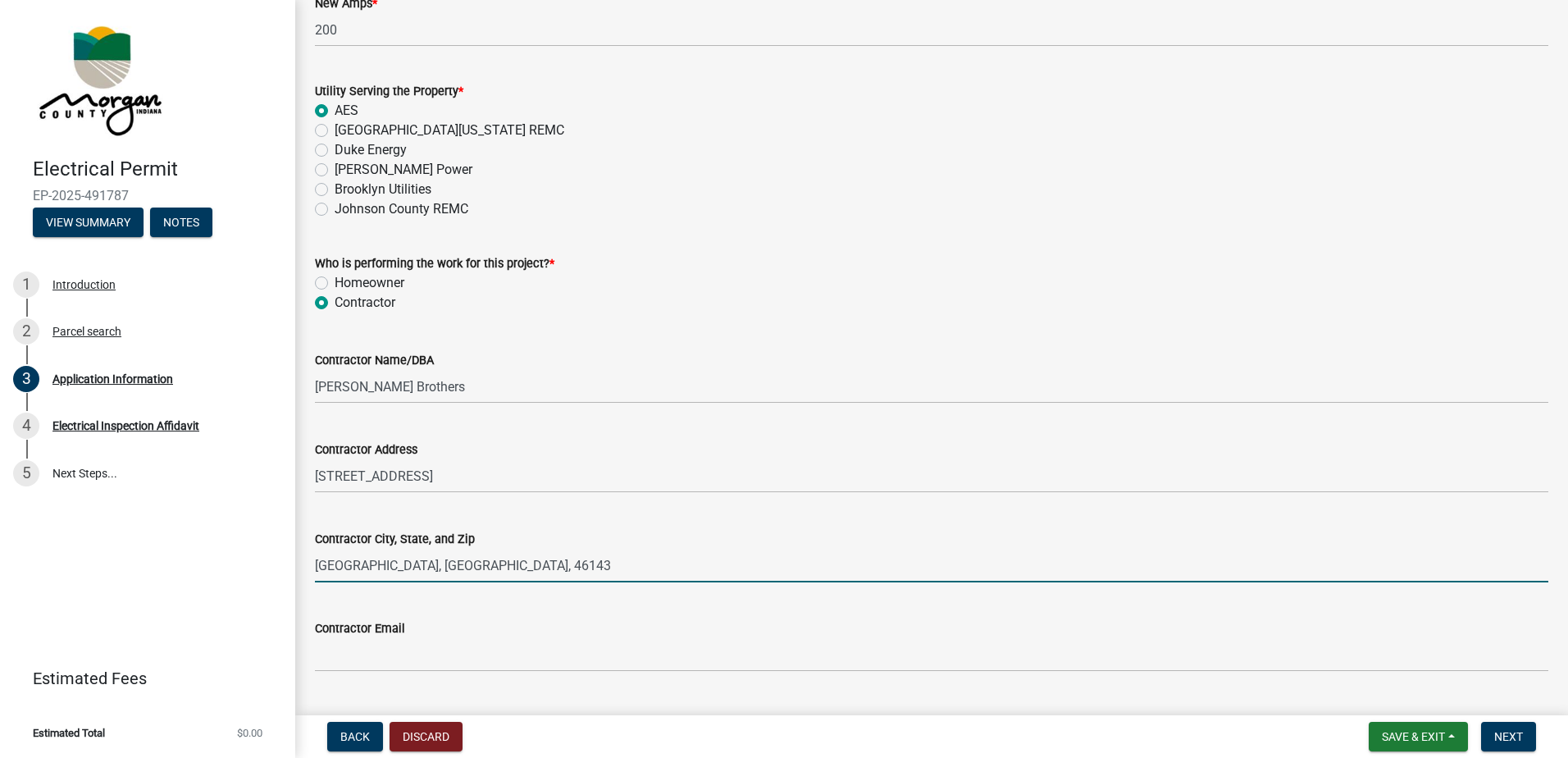
click at [872, 564] on input "[GEOGRAPHIC_DATA], [GEOGRAPHIC_DATA], 46143" at bounding box center [932, 566] width 1233 height 33
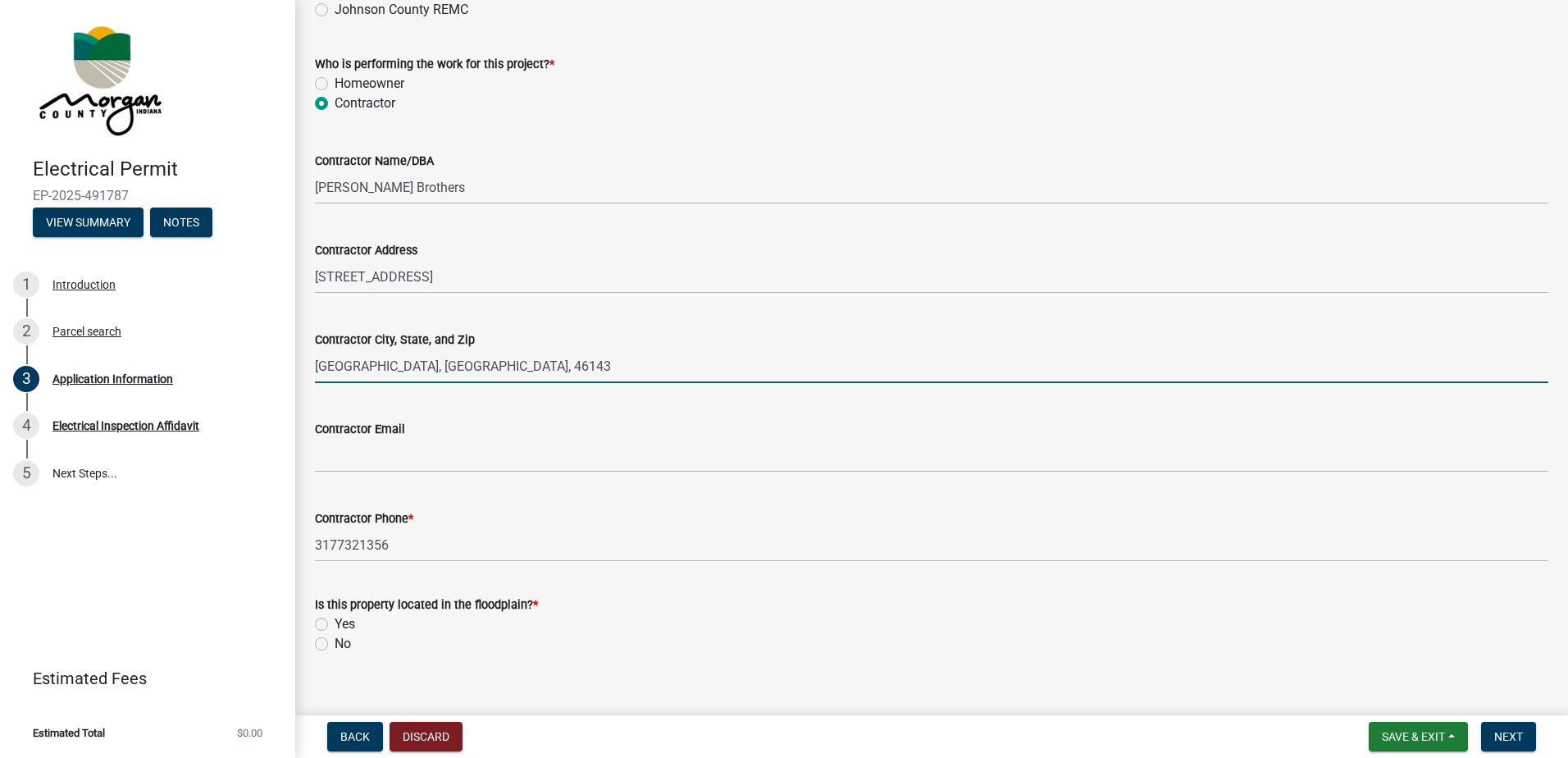
scroll to position [1453, 0]
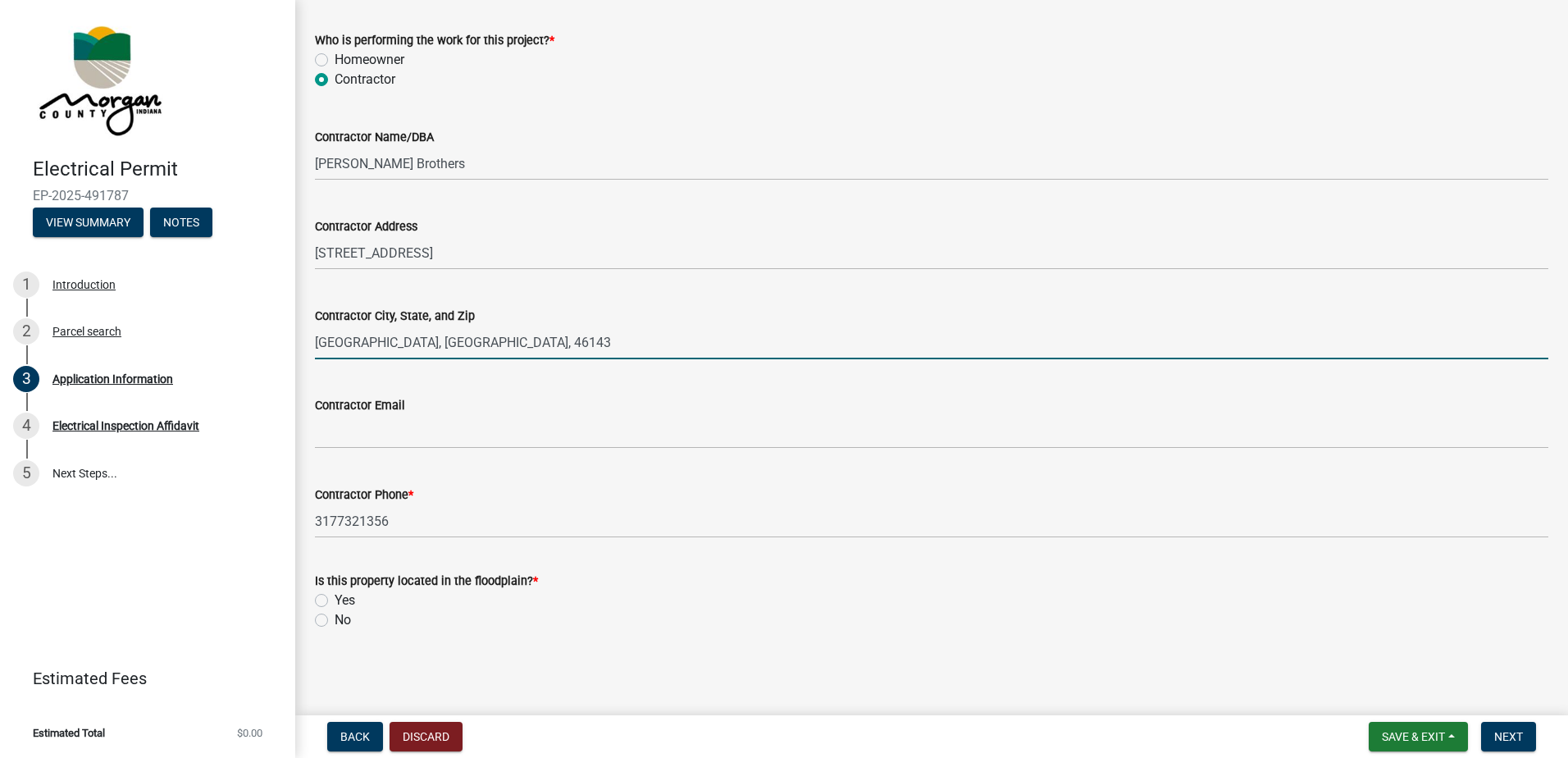
type input "[GEOGRAPHIC_DATA], [GEOGRAPHIC_DATA], 46143"
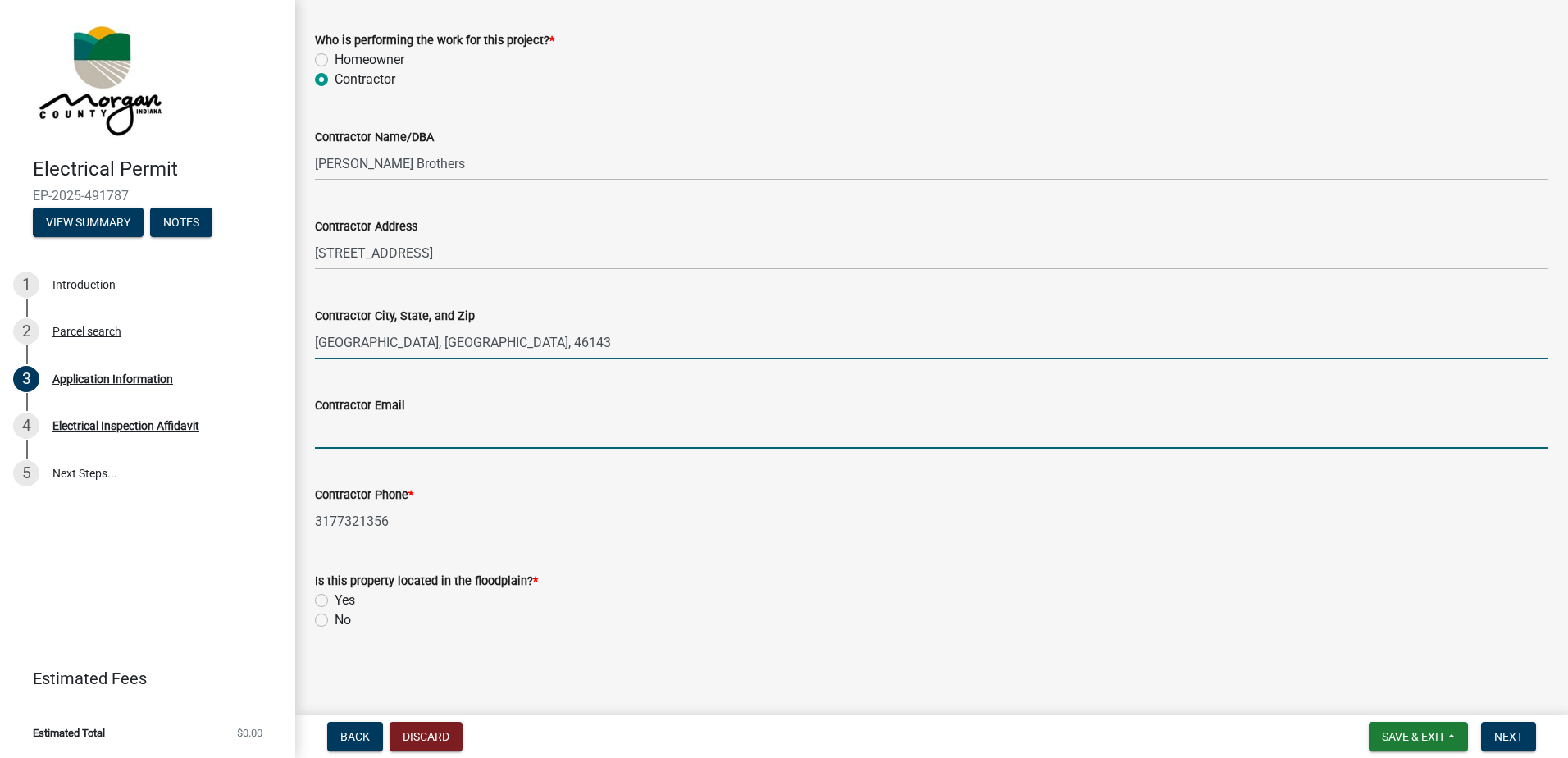
click at [493, 435] on input "Contractor Email" at bounding box center [932, 432] width 1233 height 33
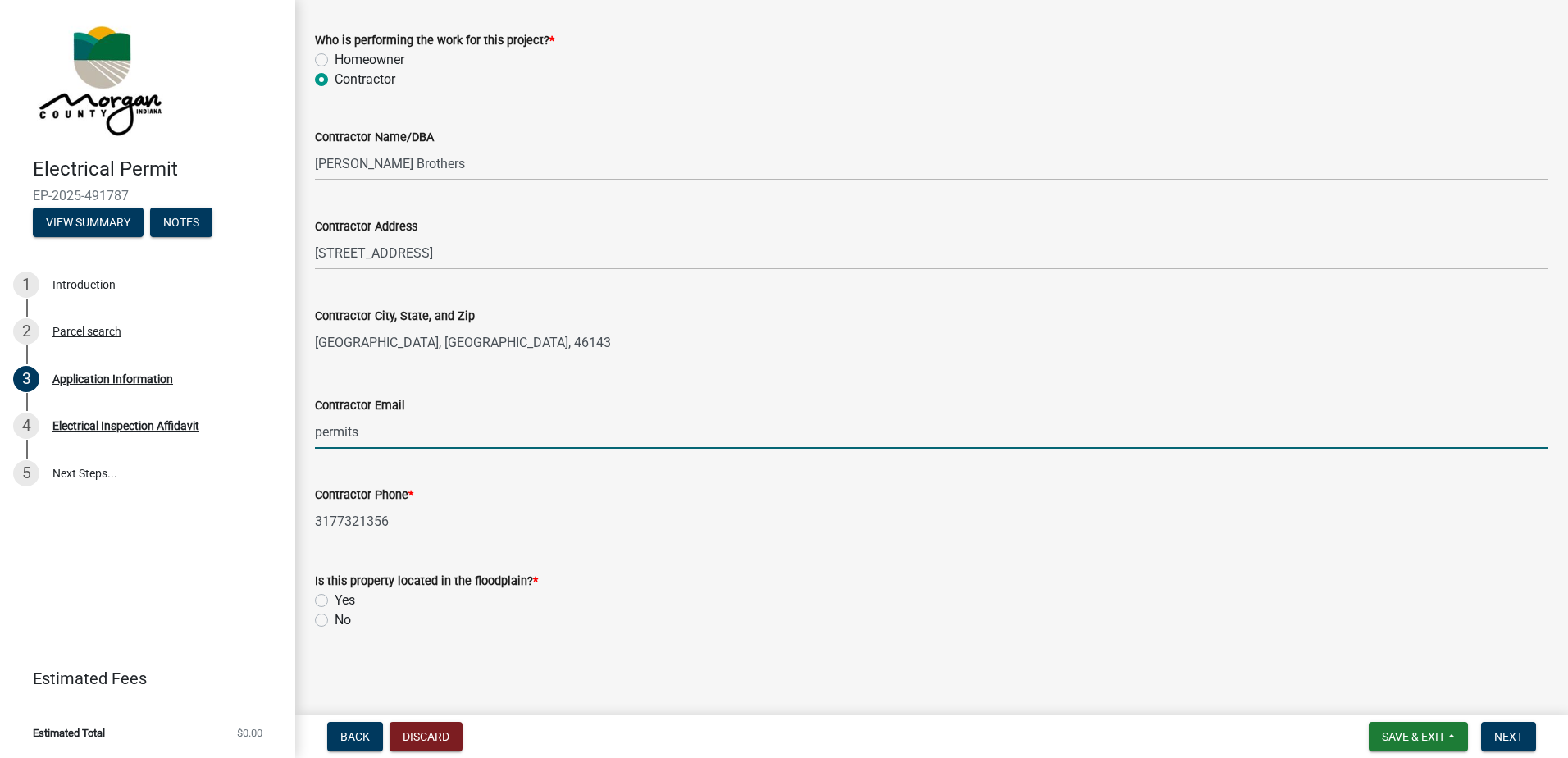
type input "[EMAIL_ADDRESS][DOMAIN_NAME]"
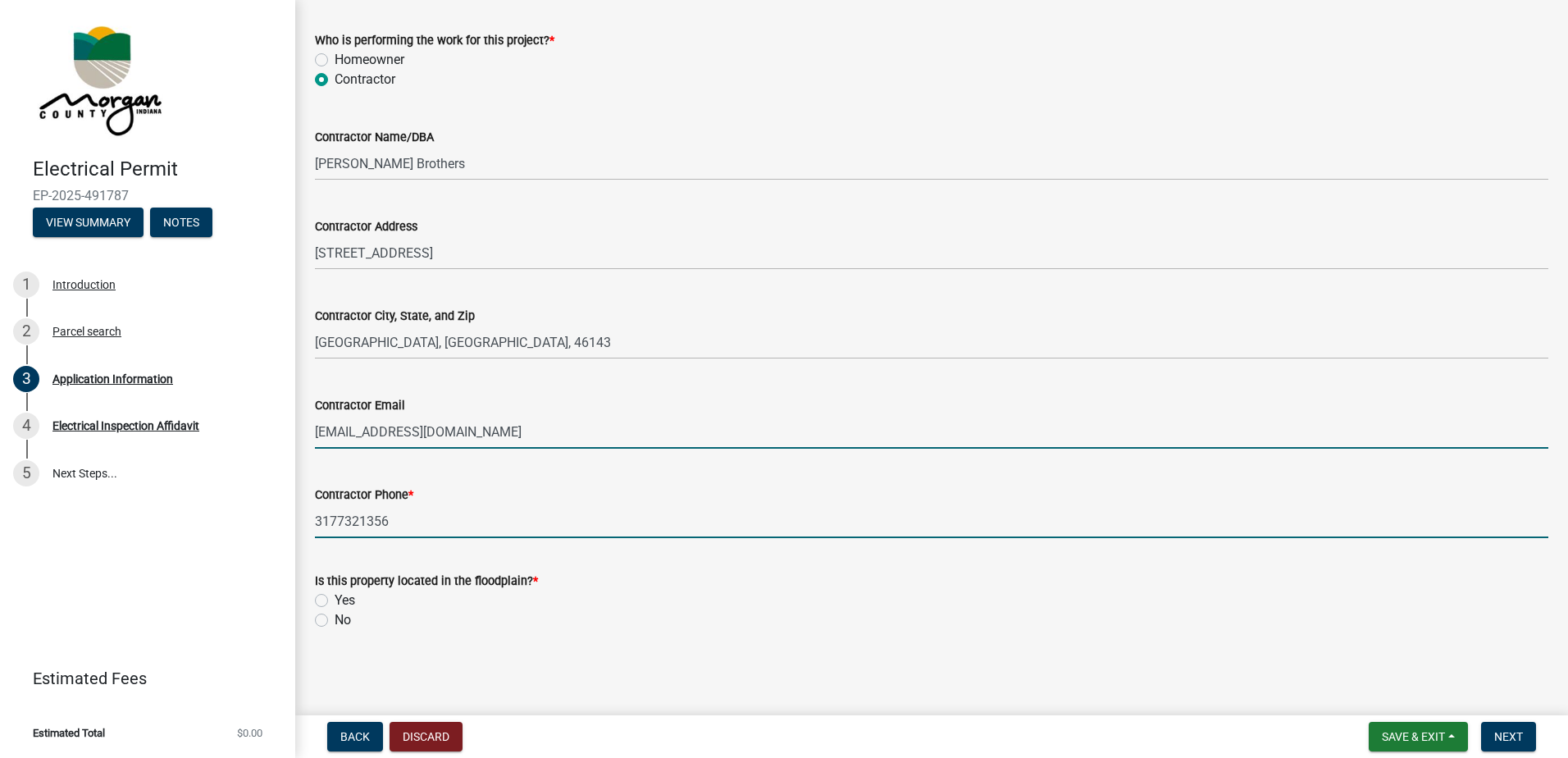
click at [663, 520] on input "3177321356" at bounding box center [932, 521] width 1233 height 33
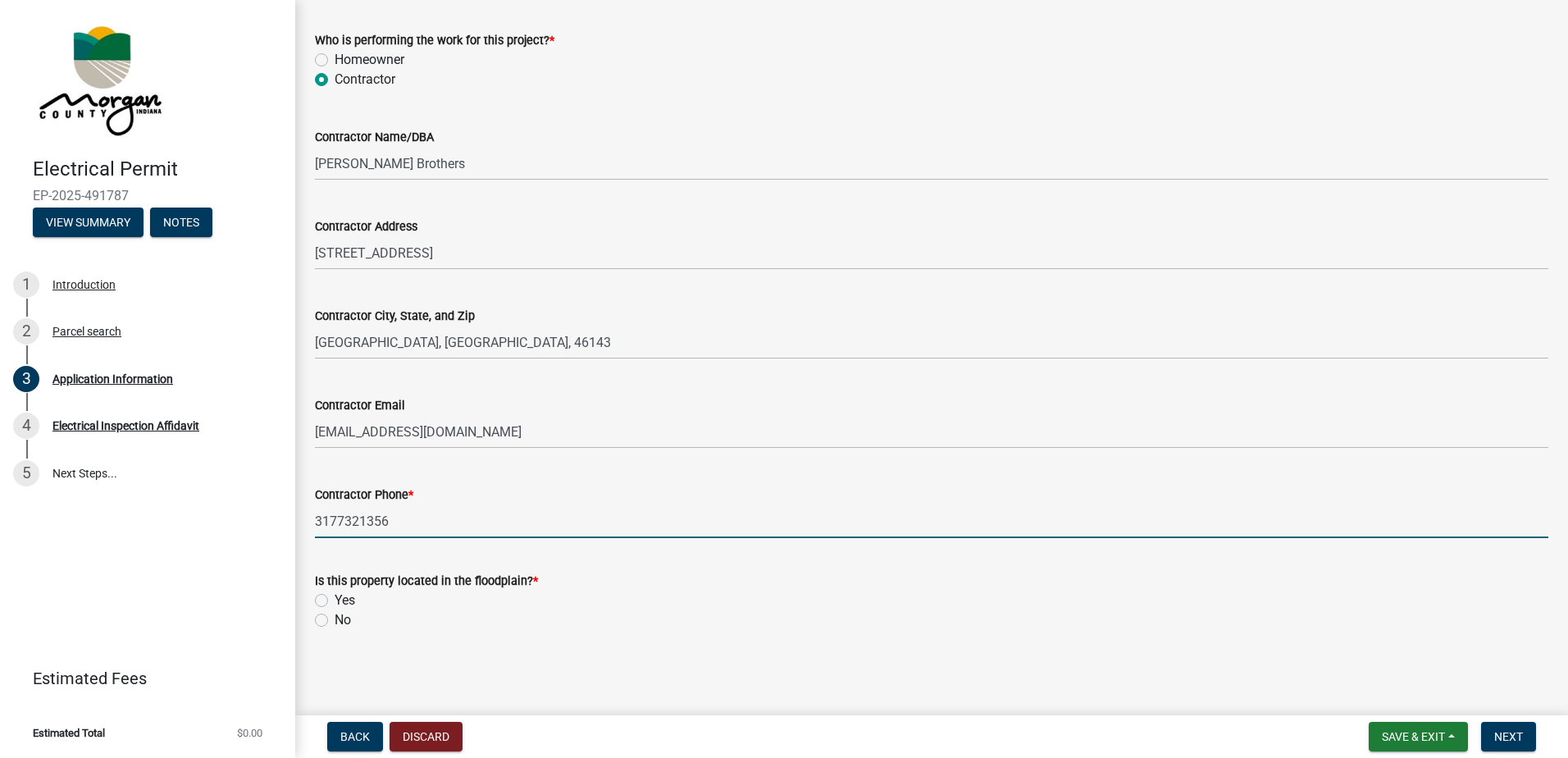
click at [792, 564] on form "Is this property located in the floodplain? * Yes No" at bounding box center [932, 590] width 1233 height 79
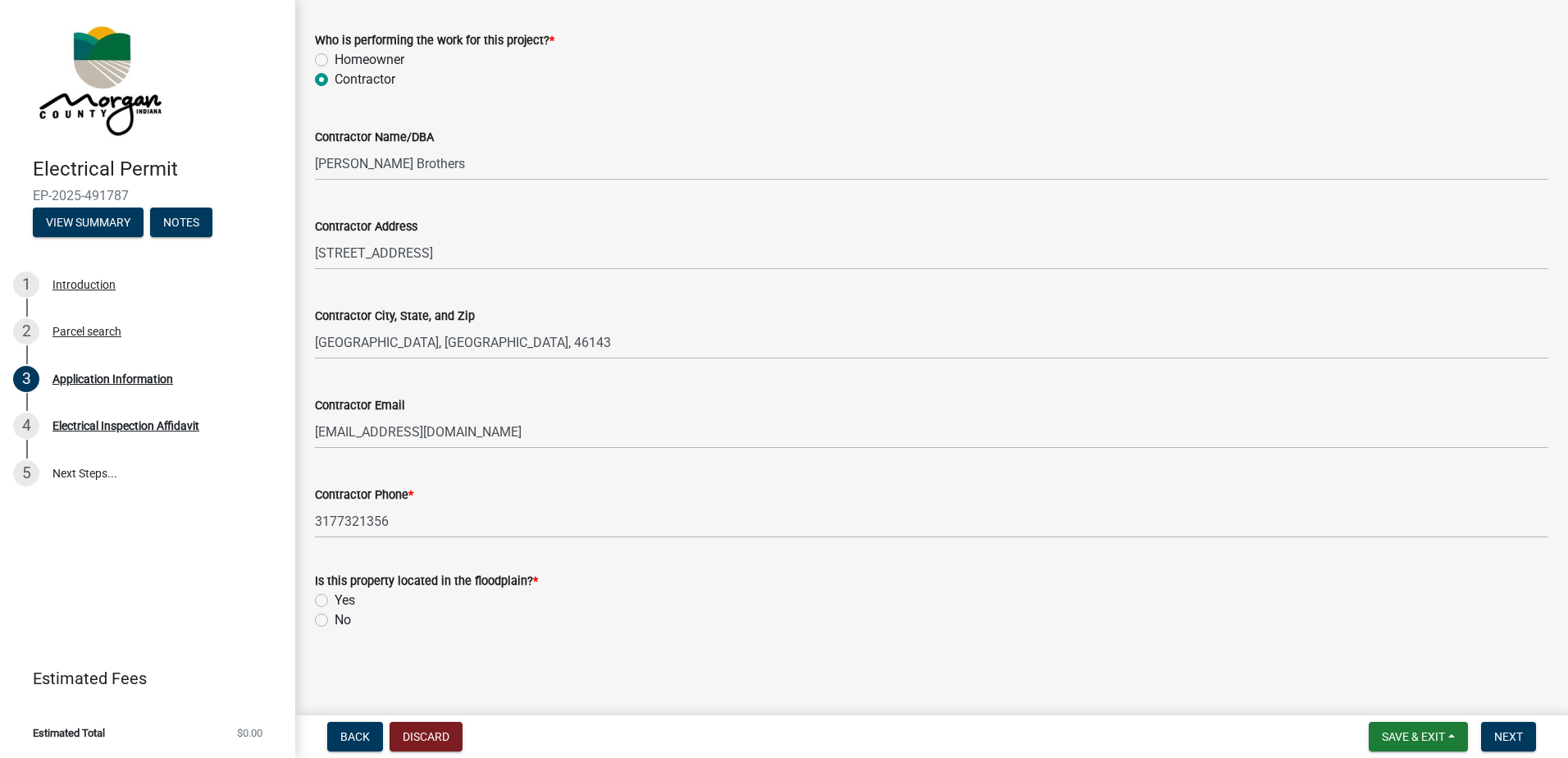
click at [335, 619] on label "No" at bounding box center [343, 620] width 17 height 20
click at [335, 619] on input "No" at bounding box center [340, 615] width 11 height 11
radio input "true"
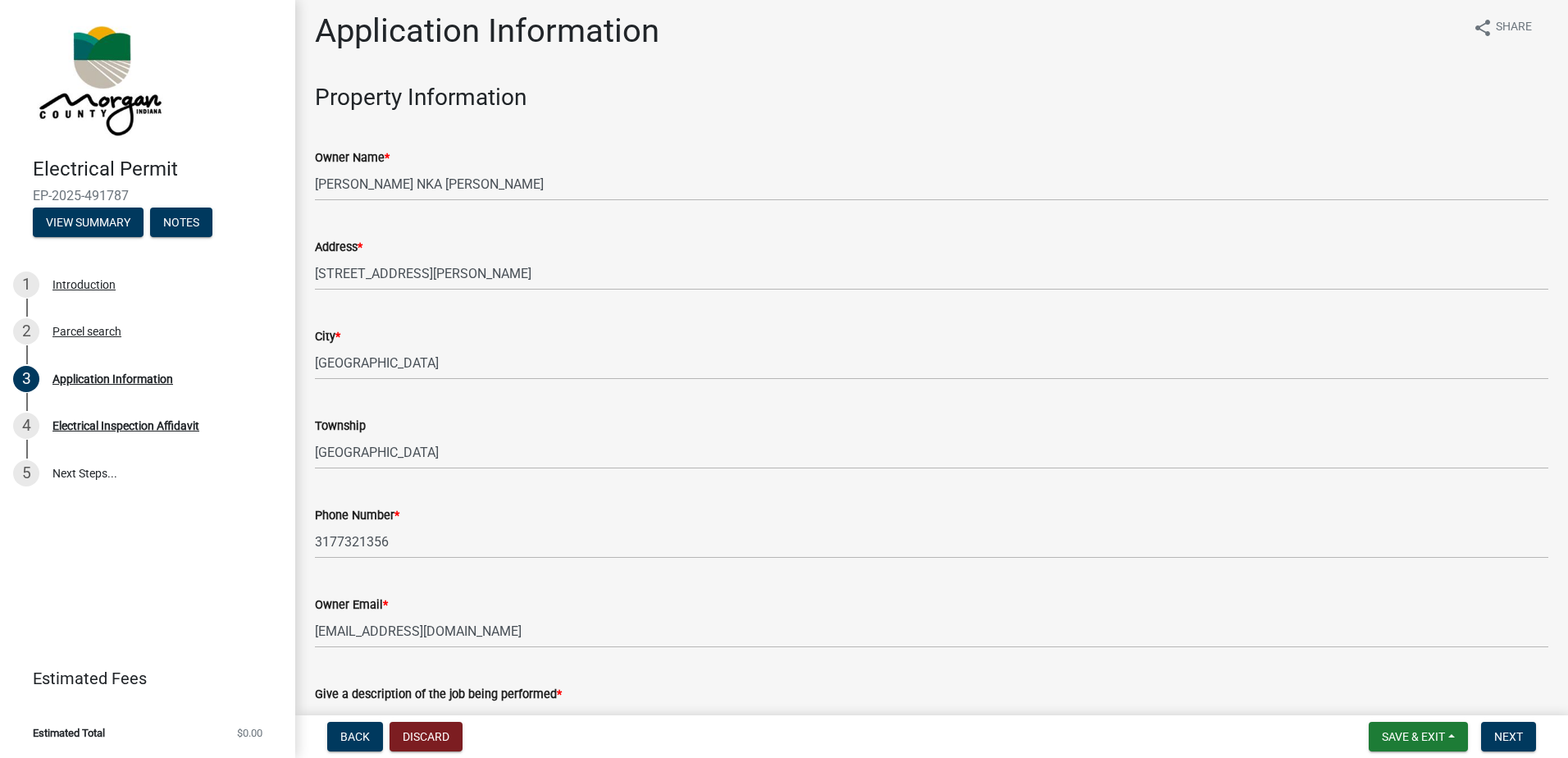
scroll to position [0, 0]
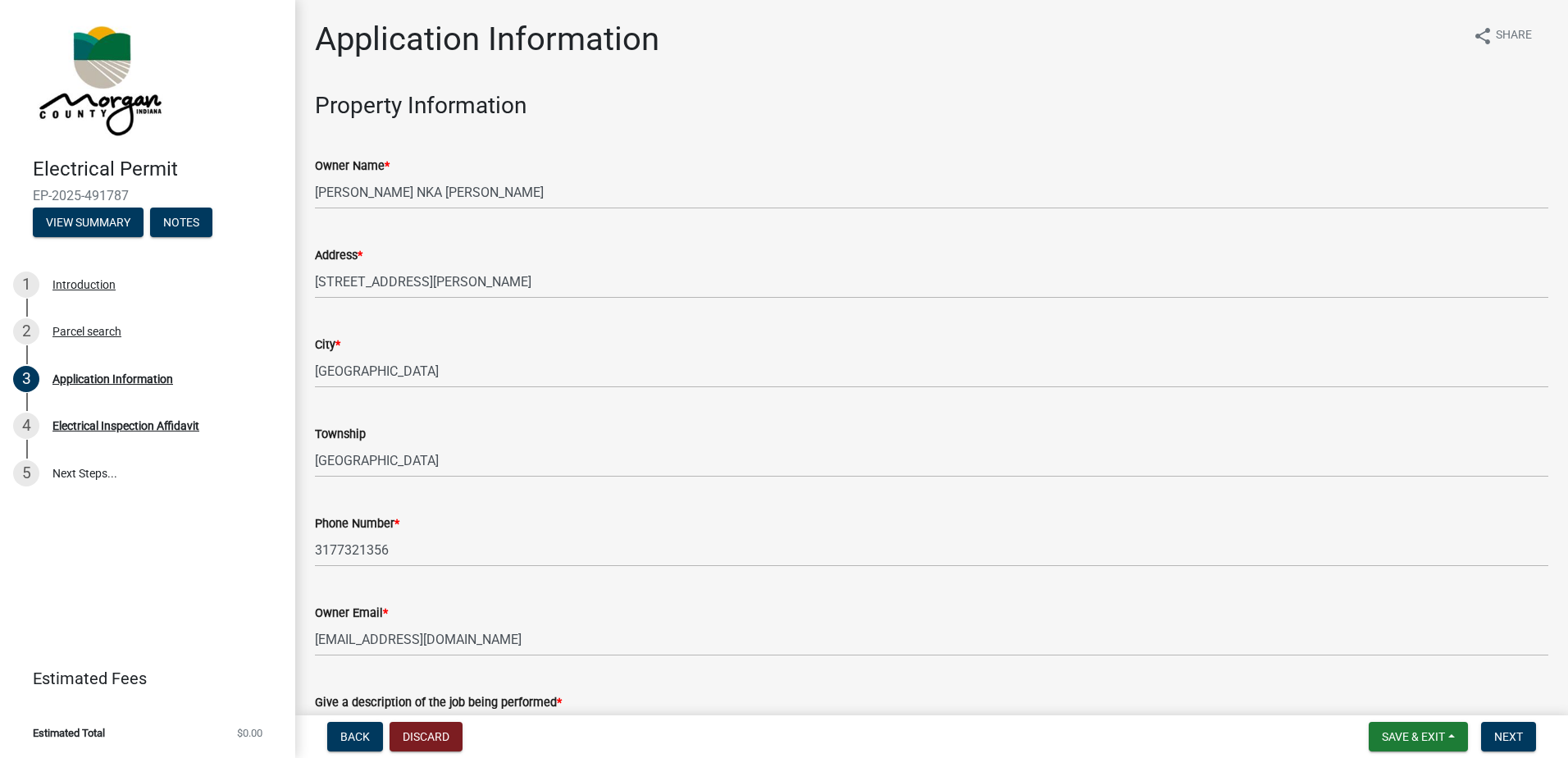
click at [1507, 716] on nav "Back Discard Save & Exit Save Save & Exit Next" at bounding box center [932, 735] width 1272 height 42
click at [1511, 732] on span "Next" at bounding box center [1507, 735] width 28 height 13
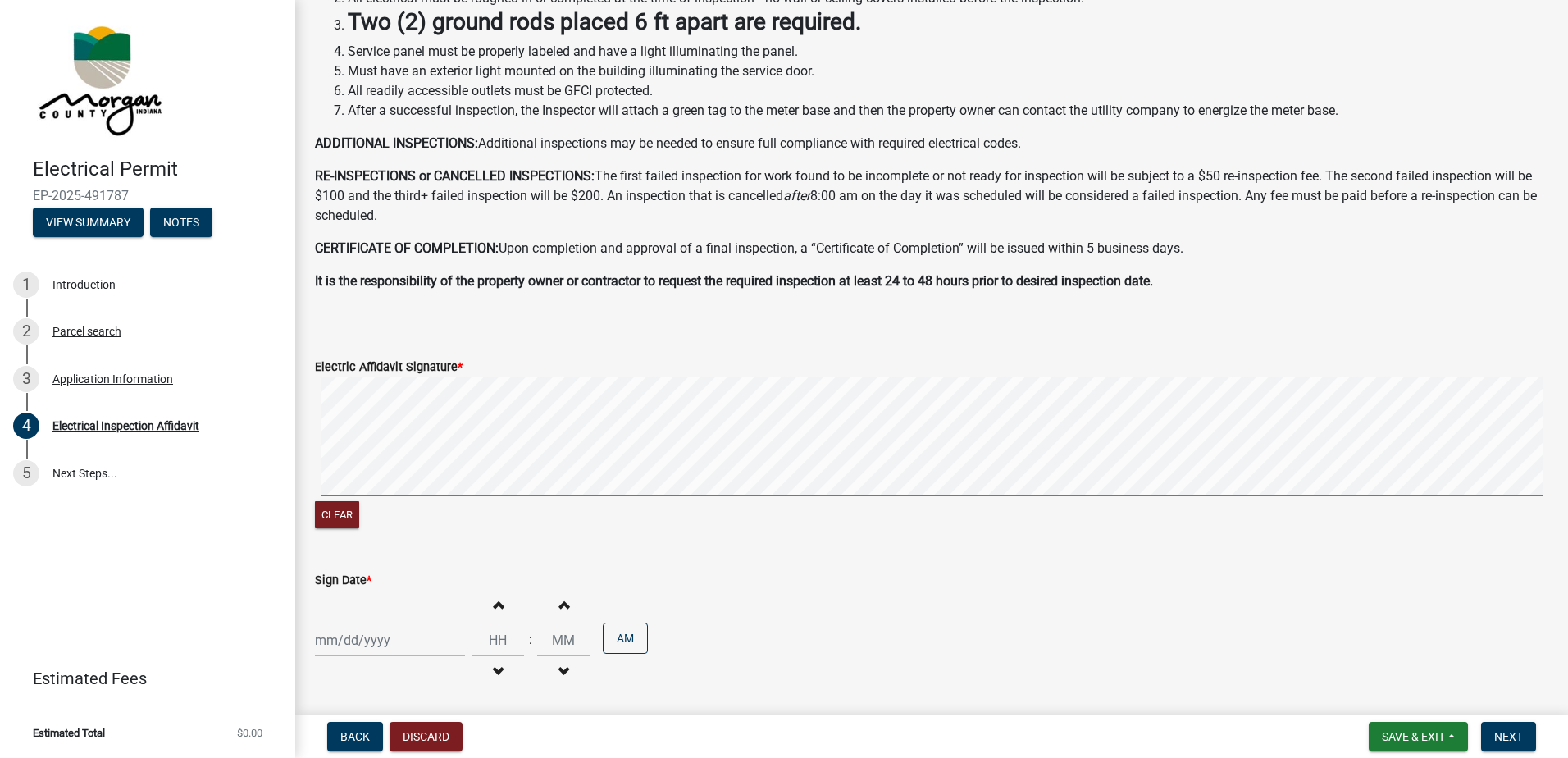
scroll to position [492, 0]
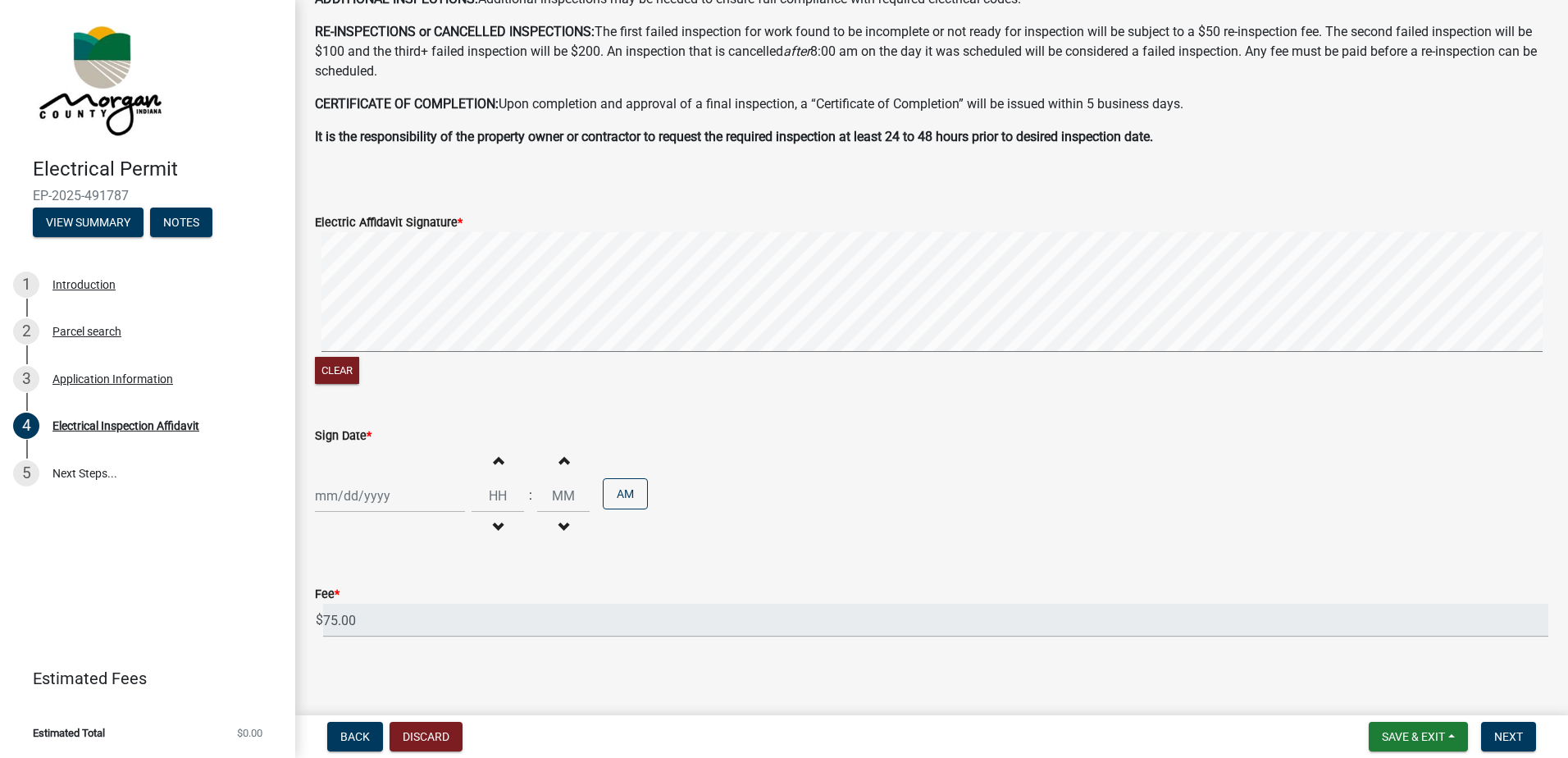
click at [1539, 244] on div "Electric Affidavit Signature * Clear" at bounding box center [931, 290] width 1258 height 195
click at [388, 490] on div at bounding box center [390, 496] width 150 height 33
select select "10"
select select "2025"
click at [325, 386] on div "13" at bounding box center [331, 382] width 27 height 27
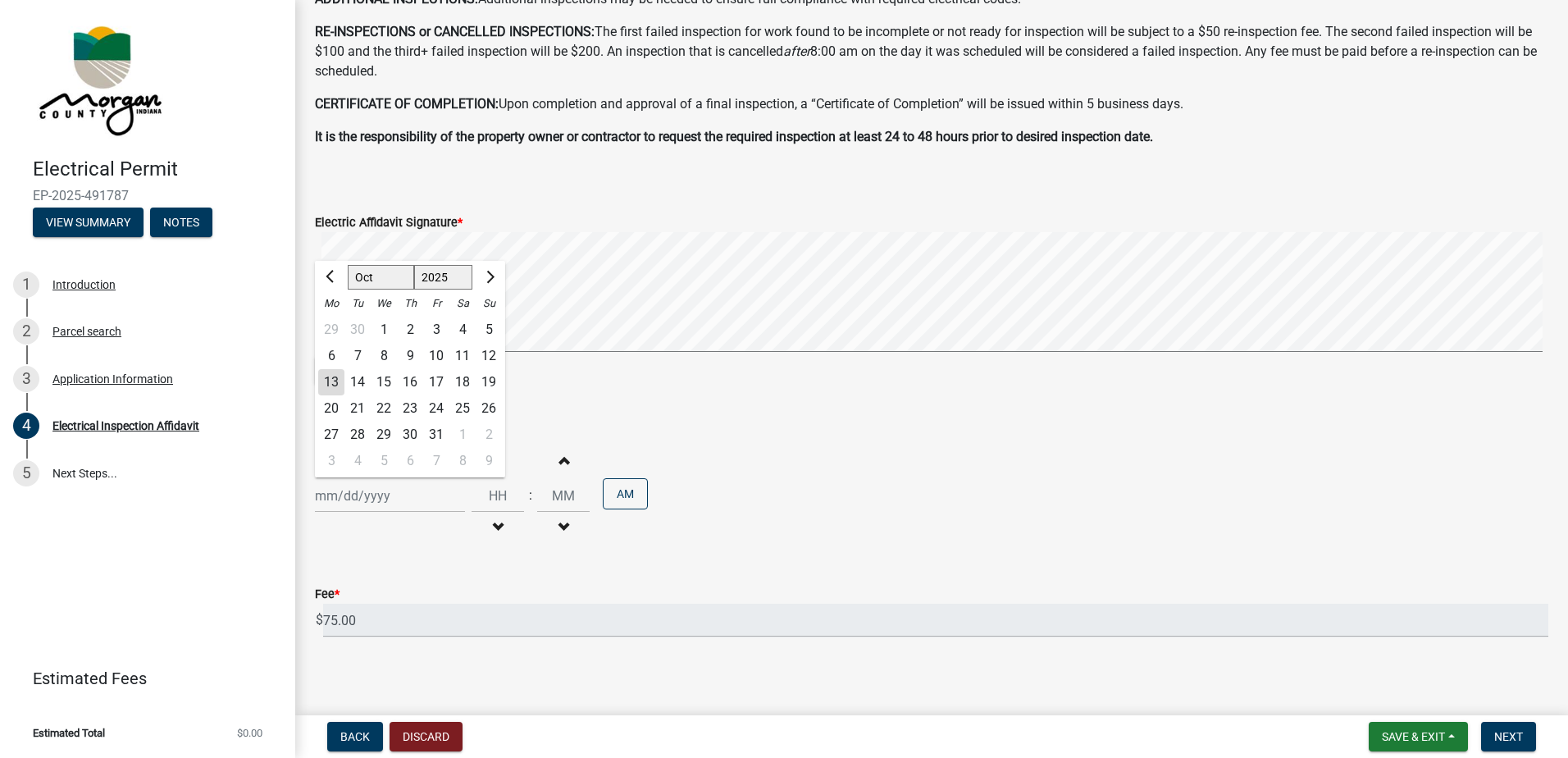
type input "[DATE]"
click at [475, 492] on input "Hours" at bounding box center [497, 496] width 52 height 33
click at [496, 497] on input "Hours" at bounding box center [497, 496] width 52 height 33
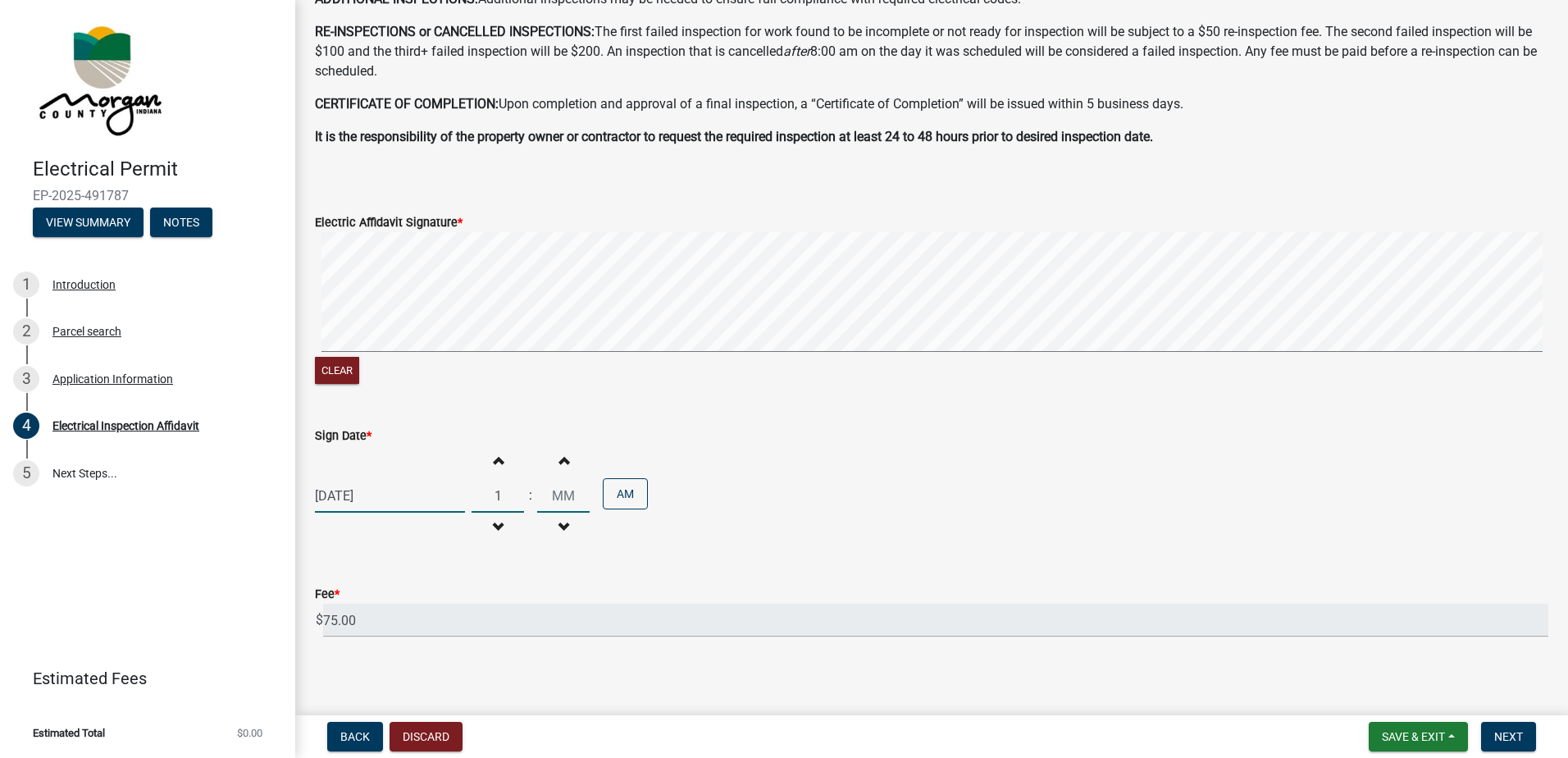
type input "01"
type input "27"
click at [902, 549] on wm-data-entity-input "Sign Date * [DATE] Increment hours 01 Decrement hours : Increment minutes 27 De…" at bounding box center [932, 481] width 1233 height 158
click at [622, 496] on button "AM" at bounding box center [625, 494] width 45 height 31
click at [972, 512] on div "[DATE] Increment hours 01 Decrement hours : Increment minutes 27 Decrement minu…" at bounding box center [932, 495] width 1233 height 101
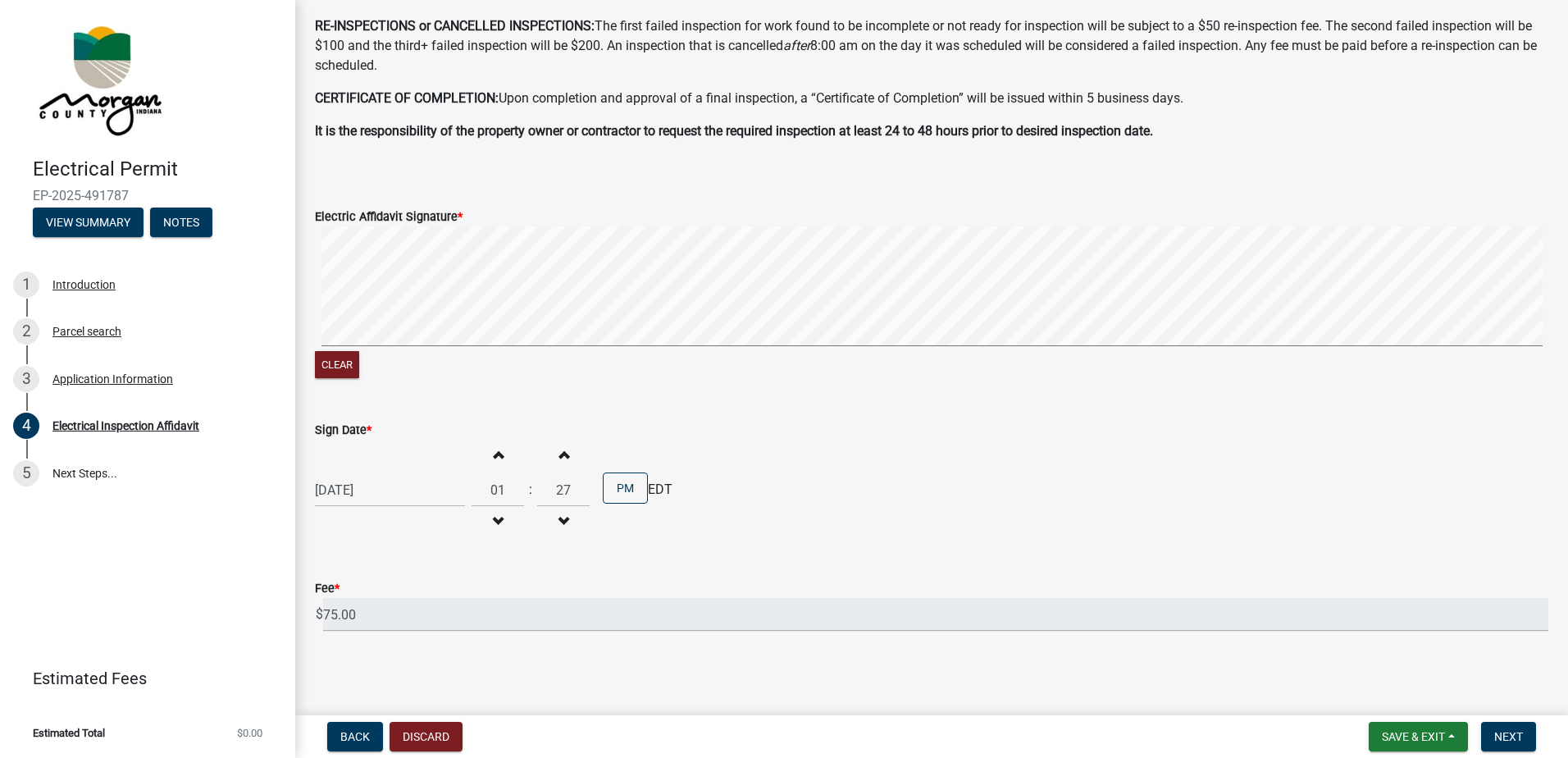
scroll to position [500, 0]
drag, startPoint x: 1521, startPoint y: 742, endPoint x: 1503, endPoint y: 715, distance: 32.4
click at [1521, 742] on span "Next" at bounding box center [1507, 735] width 28 height 13
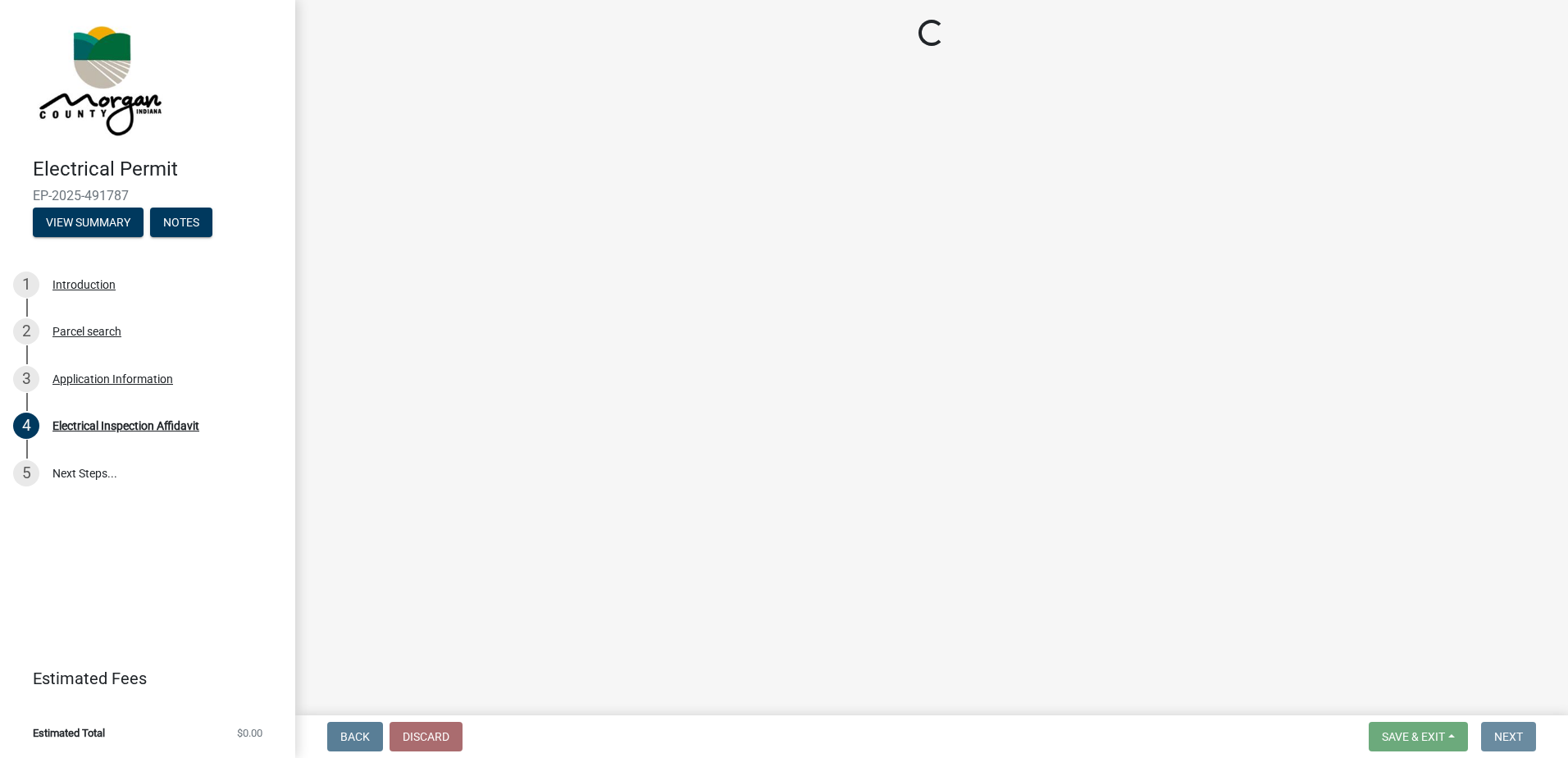
scroll to position [0, 0]
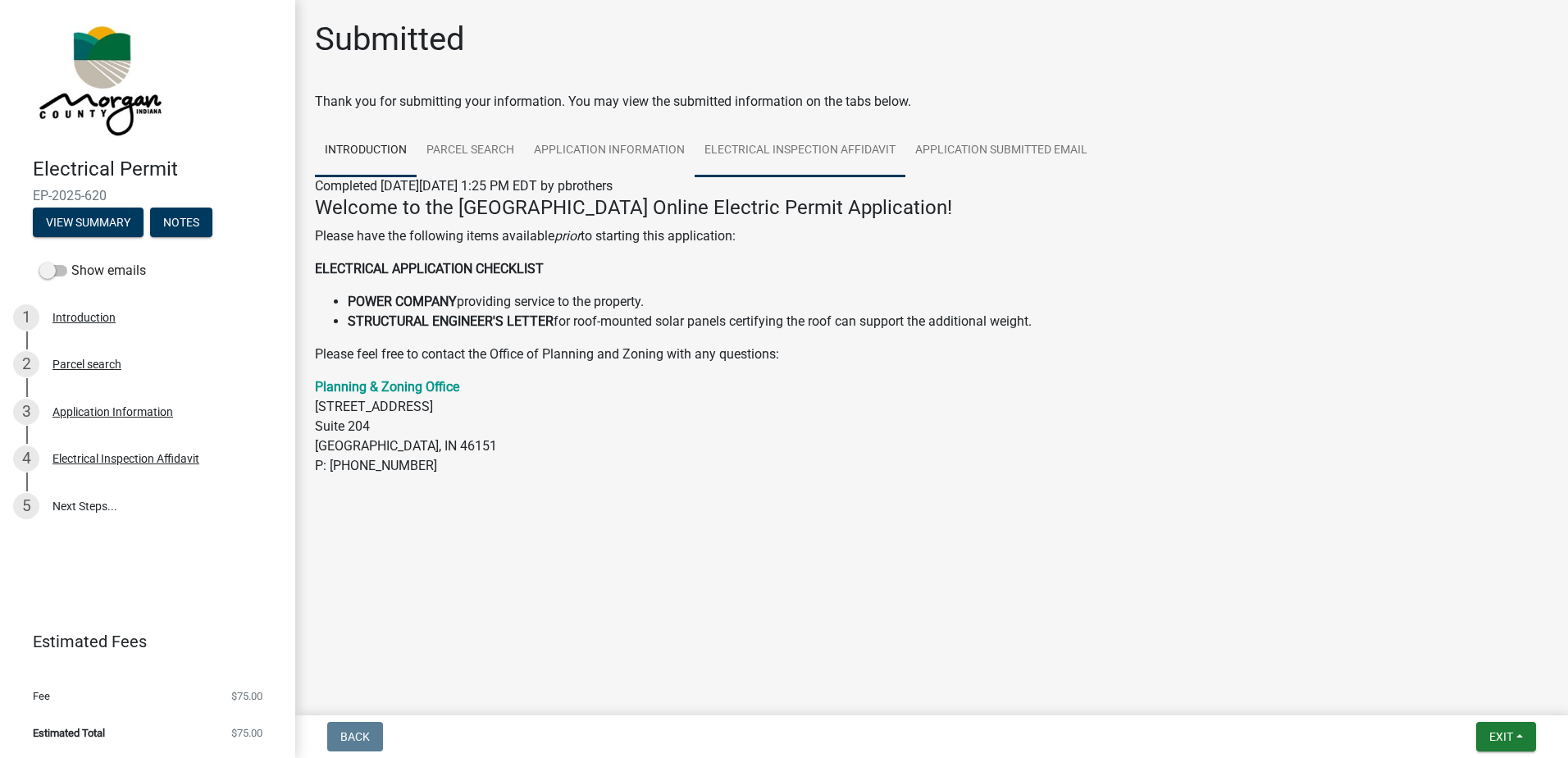
click at [877, 151] on link "Electrical Inspection Affidavit" at bounding box center [799, 150] width 211 height 52
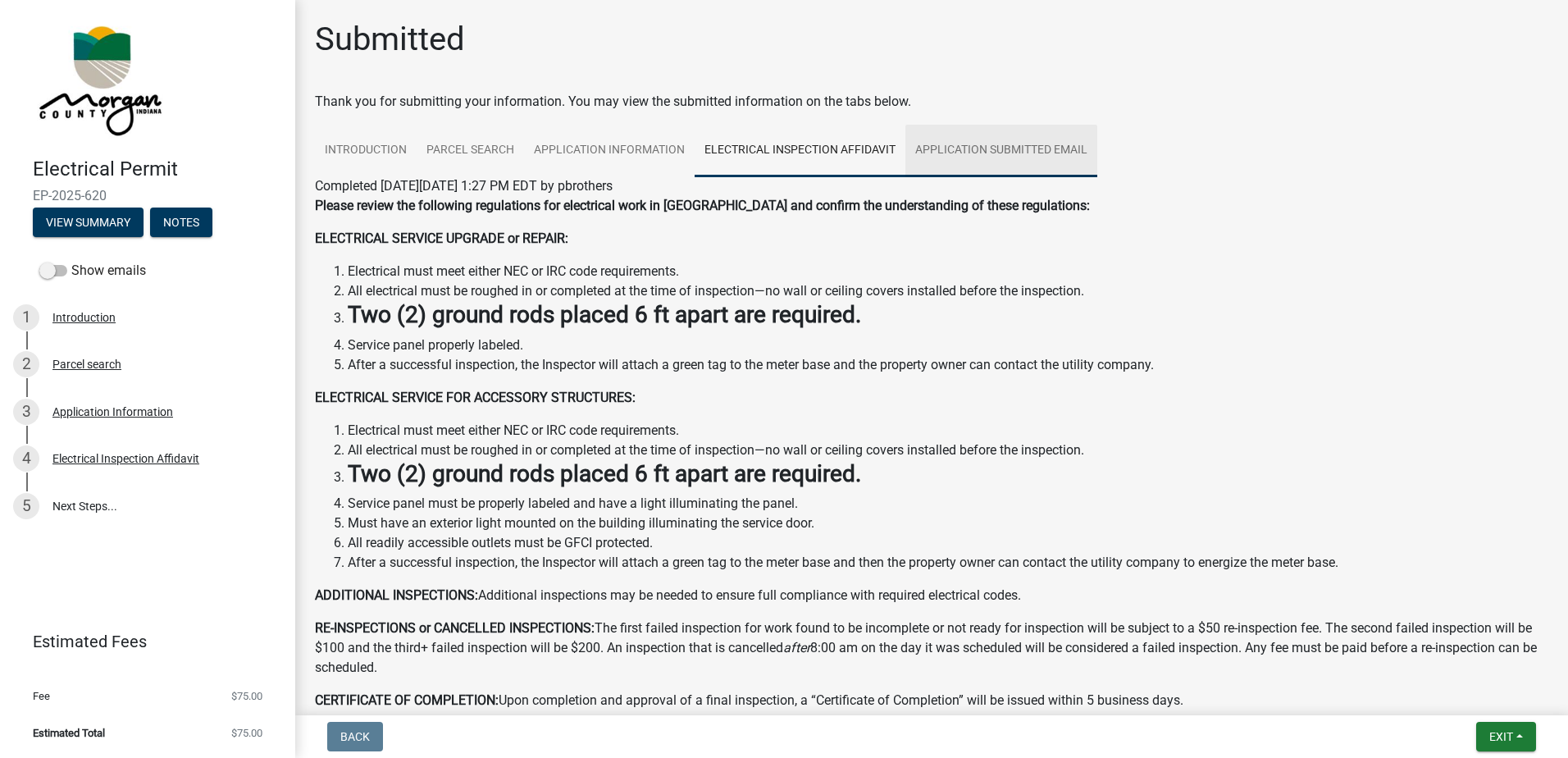
click at [906, 172] on link "Application Submitted Email" at bounding box center [1000, 150] width 191 height 52
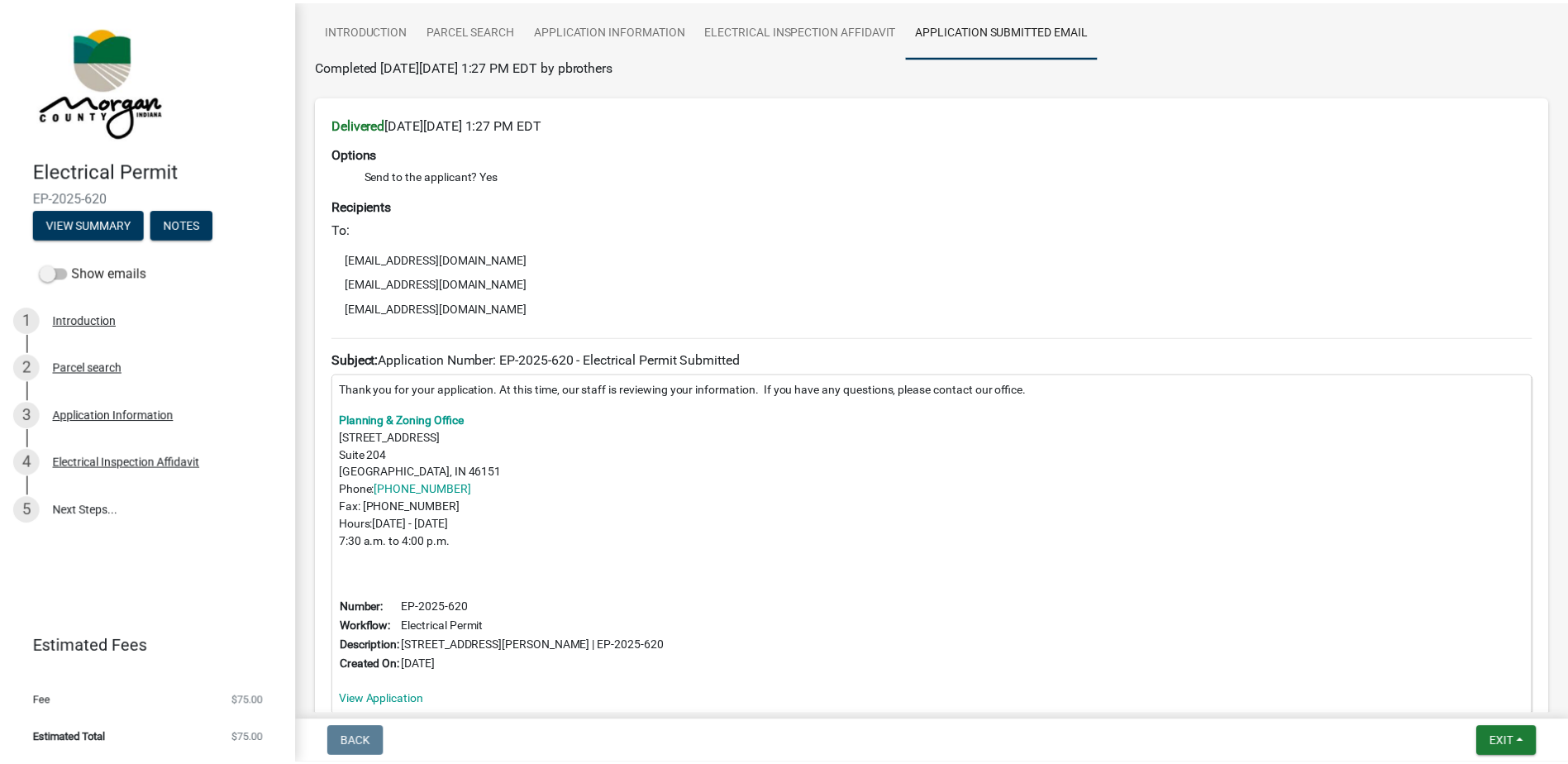
scroll to position [244, 0]
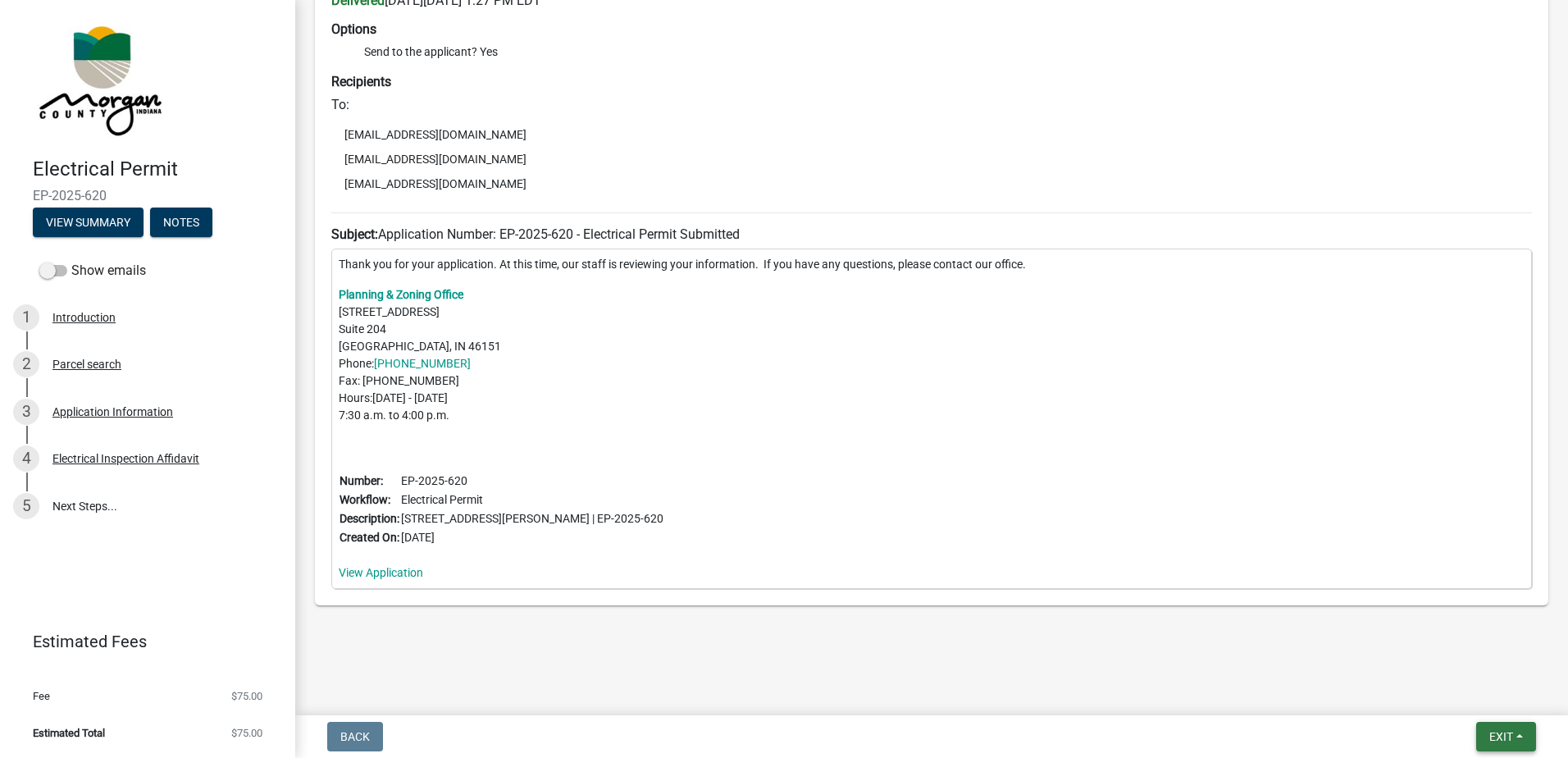
click at [1485, 744] on button "Exit" at bounding box center [1505, 736] width 60 height 29
click at [1472, 699] on button "Save & Exit" at bounding box center [1470, 693] width 132 height 39
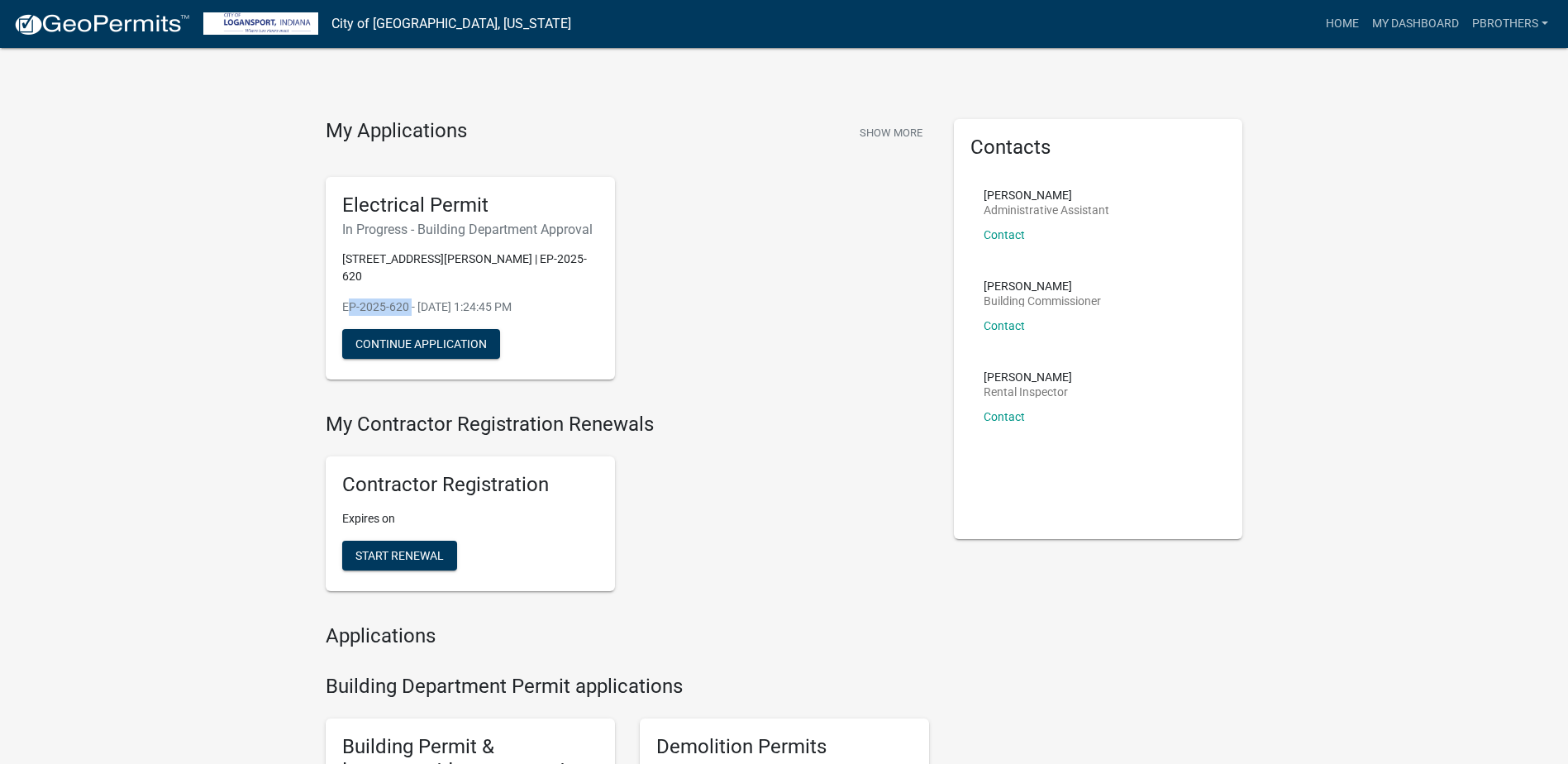
drag, startPoint x: 403, startPoint y: 289, endPoint x: 334, endPoint y: 278, distance: 69.9
click at [334, 278] on div "Electrical Permit In Progress - Building Department Approval [STREET_ADDRESS][P…" at bounding box center [470, 278] width 289 height 203
copy p "EP-2025-620"
drag, startPoint x: 553, startPoint y: 124, endPoint x: 477, endPoint y: 90, distance: 83.3
click at [550, 124] on div "My Applications Show More" at bounding box center [628, 135] width 604 height 32
